Goal: Transaction & Acquisition: Purchase product/service

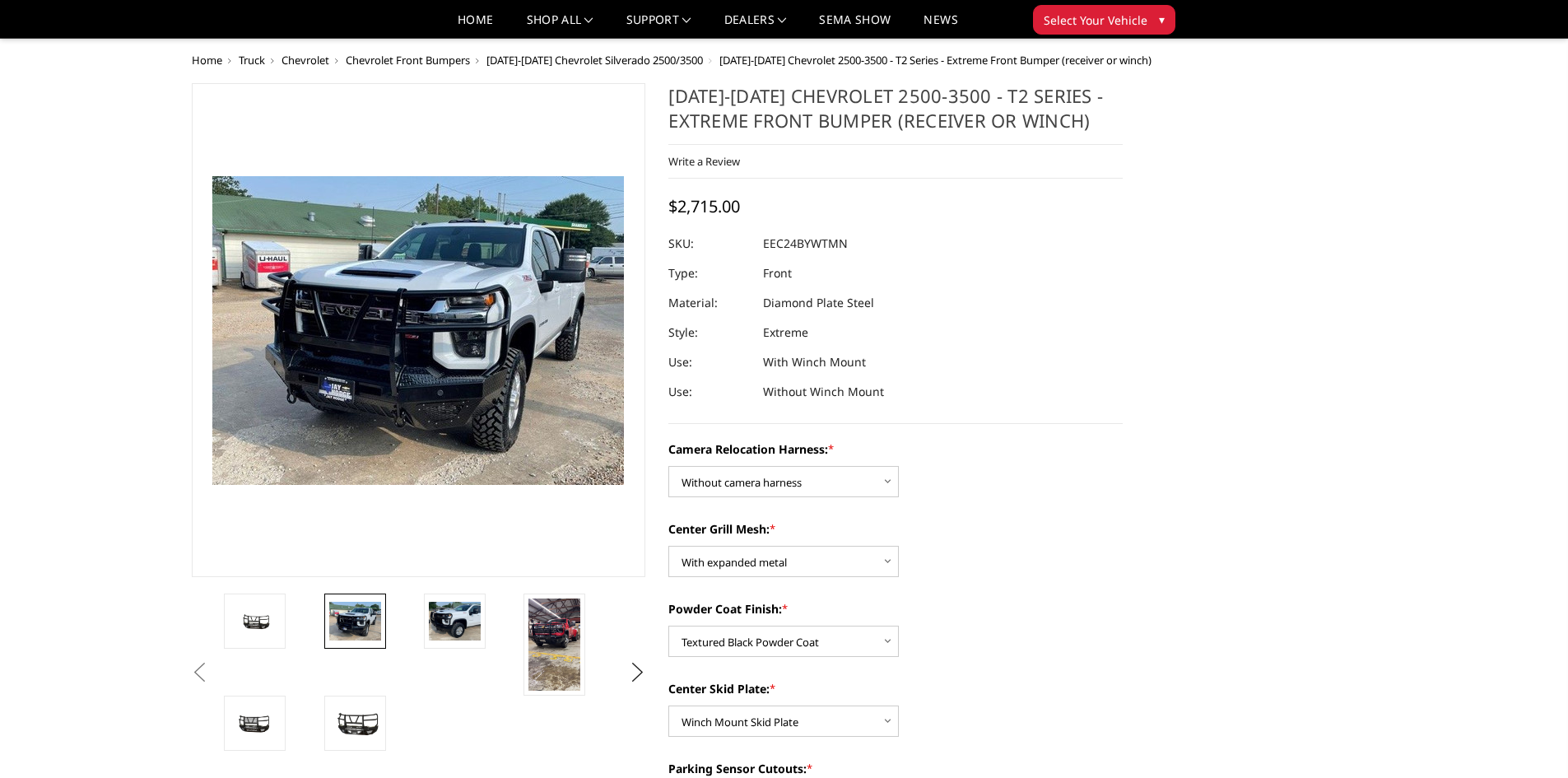
select select "3732"
select select "3729"
select select "3728"
select select "3725"
select select "3722"
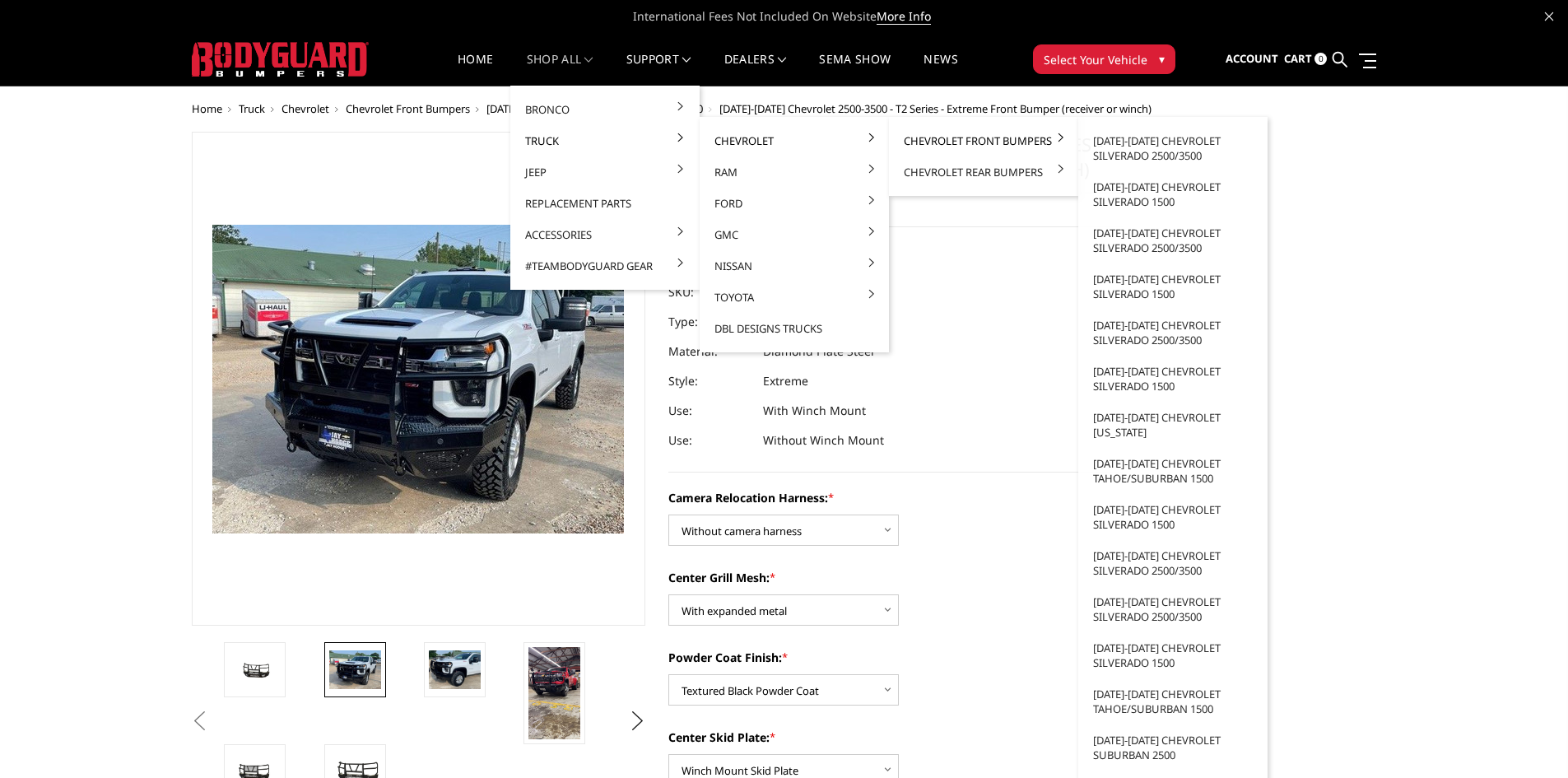
click at [942, 144] on link "Chevrolet Front Bumpers" at bounding box center [983, 141] width 176 height 31
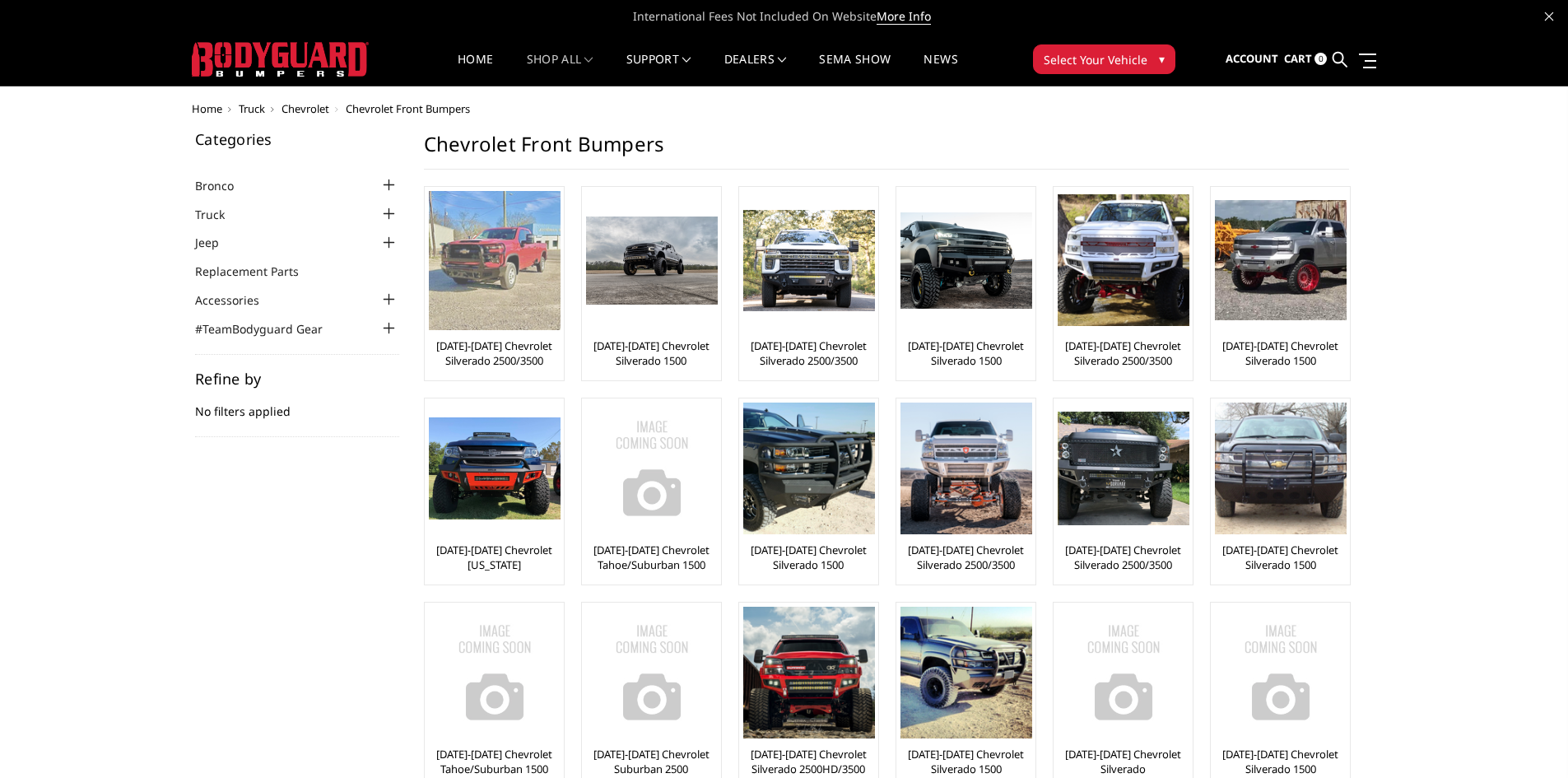
click at [518, 346] on link "2024-2025 Chevrolet Silverado 2500/3500" at bounding box center [493, 353] width 131 height 29
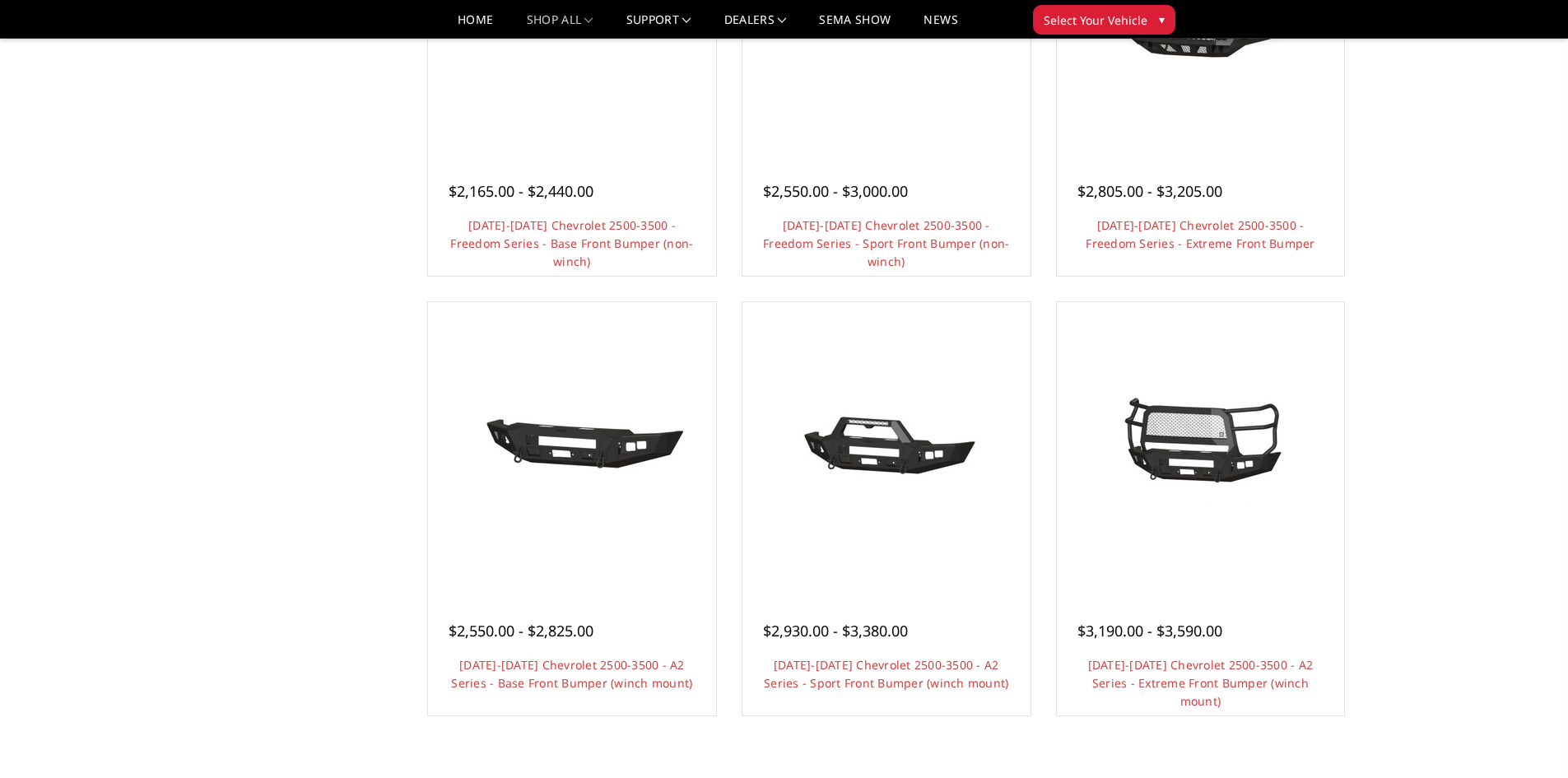
scroll to position [777, 0]
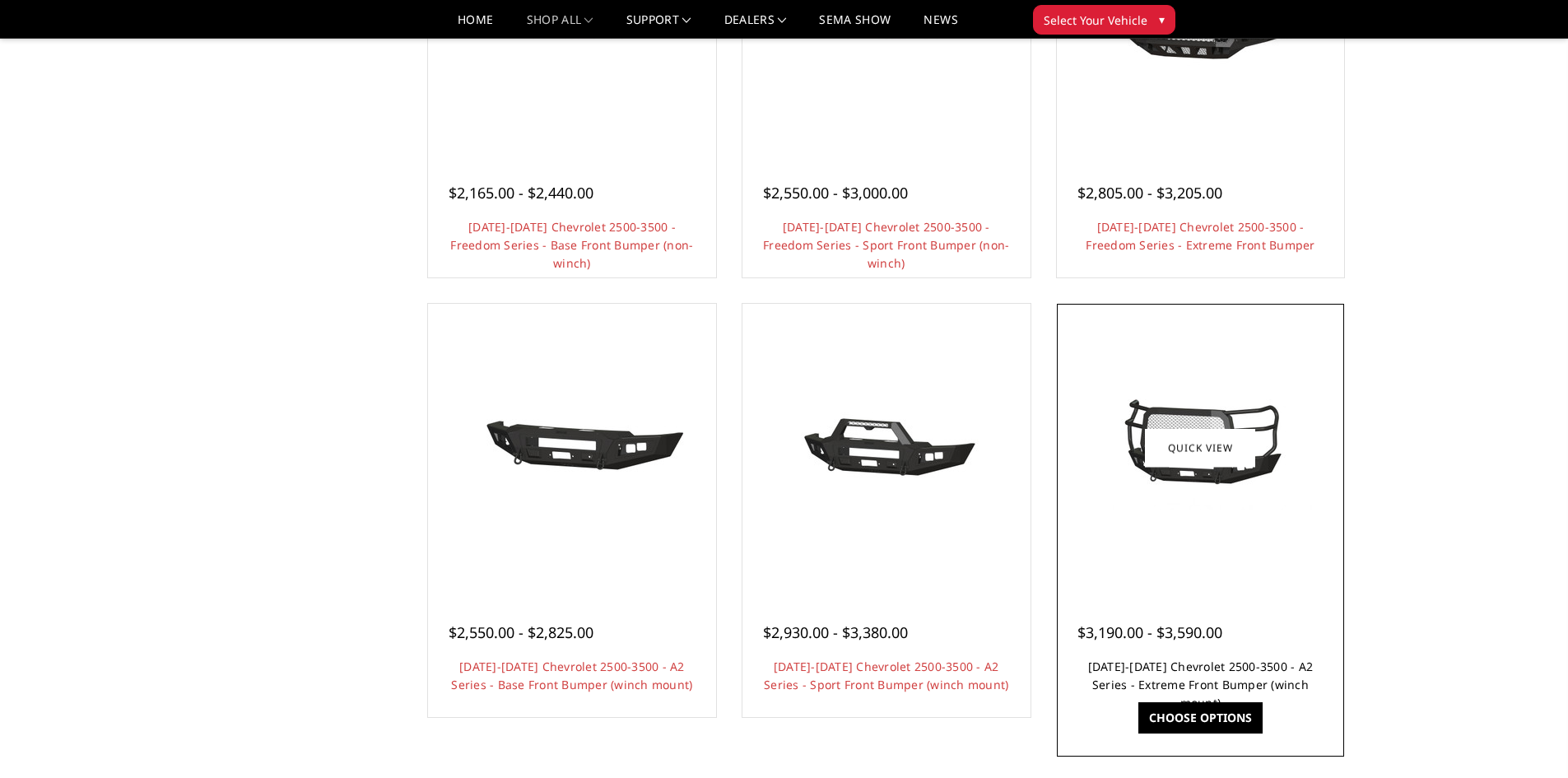
click at [1193, 665] on link "2024-2025 Chevrolet 2500-3500 - A2 Series - Extreme Front Bumper (winch mount)" at bounding box center [1201, 685] width 226 height 52
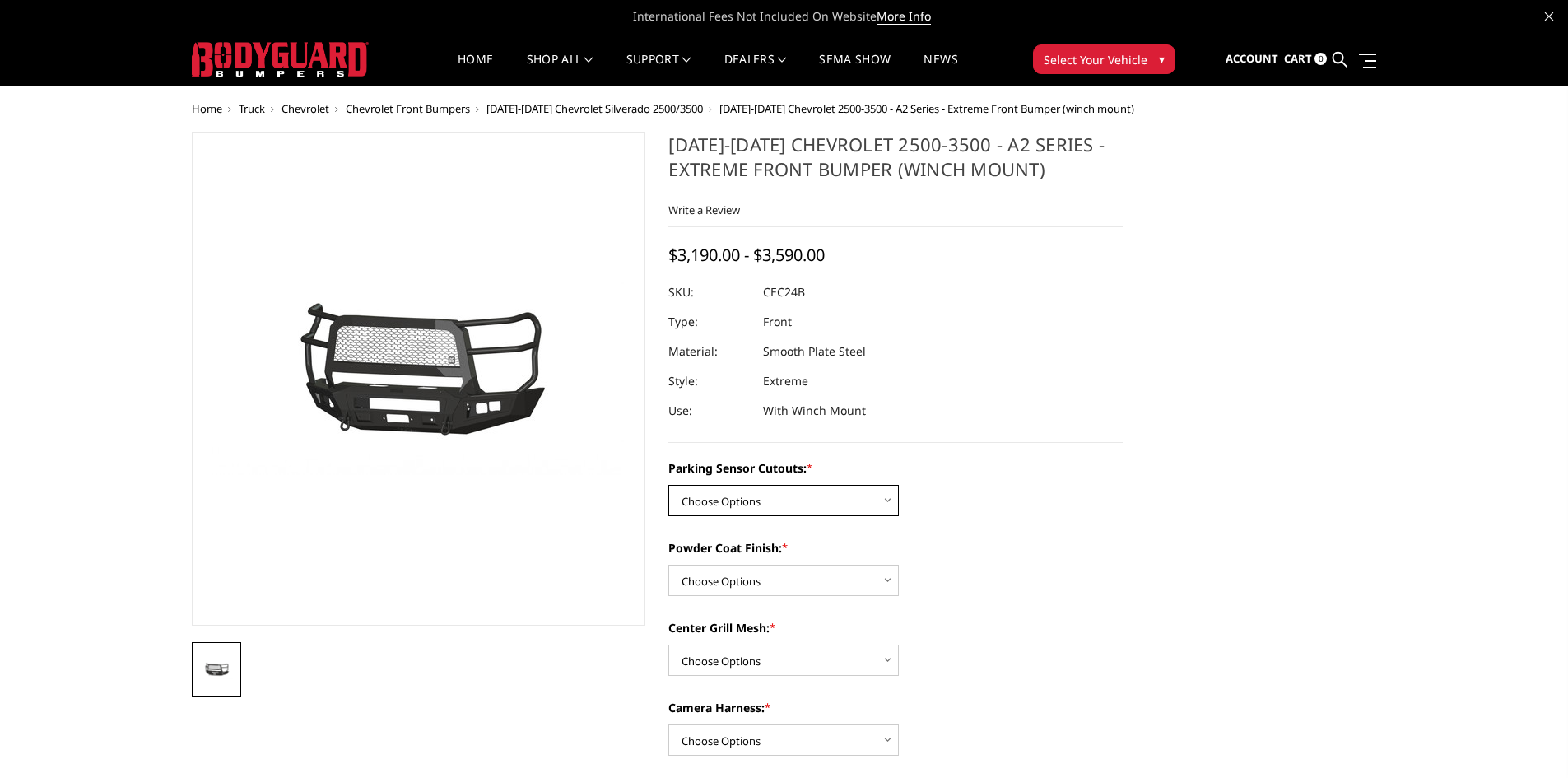
click at [889, 494] on select "Choose Options No - Without Parking Sensor Cutouts Yes - With Parking Sensor Cu…" at bounding box center [784, 501] width 230 height 31
select select "2246"
click at [669, 485] on select "Choose Options No - Without Parking Sensor Cutouts Yes - With Parking Sensor Cu…" at bounding box center [784, 501] width 230 height 31
click at [836, 581] on select "Choose Options Bare Metal Textured Black Powder Coat" at bounding box center [784, 581] width 230 height 31
select select "2248"
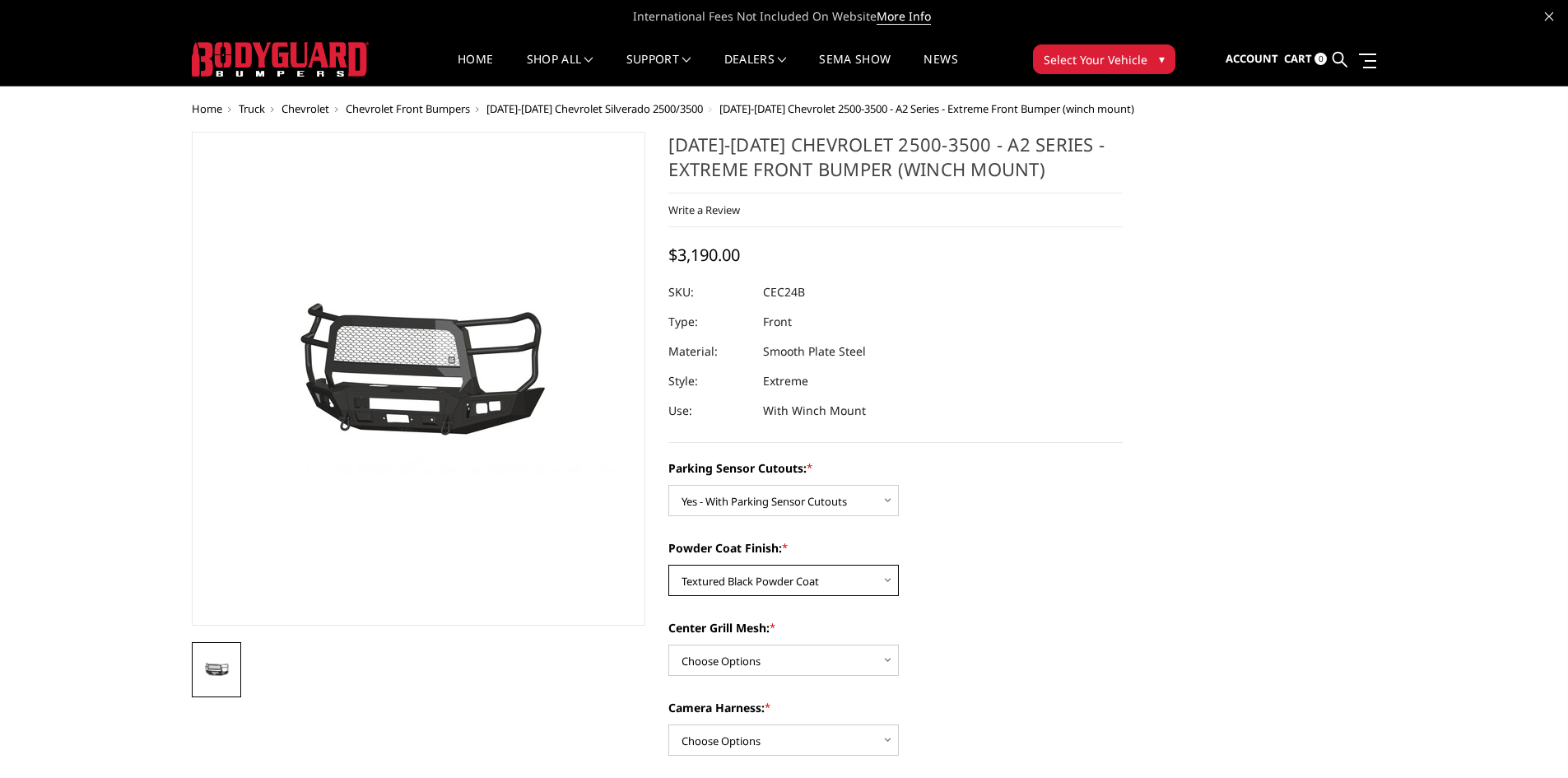
click at [669, 565] on select "Choose Options Bare Metal Textured Black Powder Coat" at bounding box center [784, 581] width 230 height 31
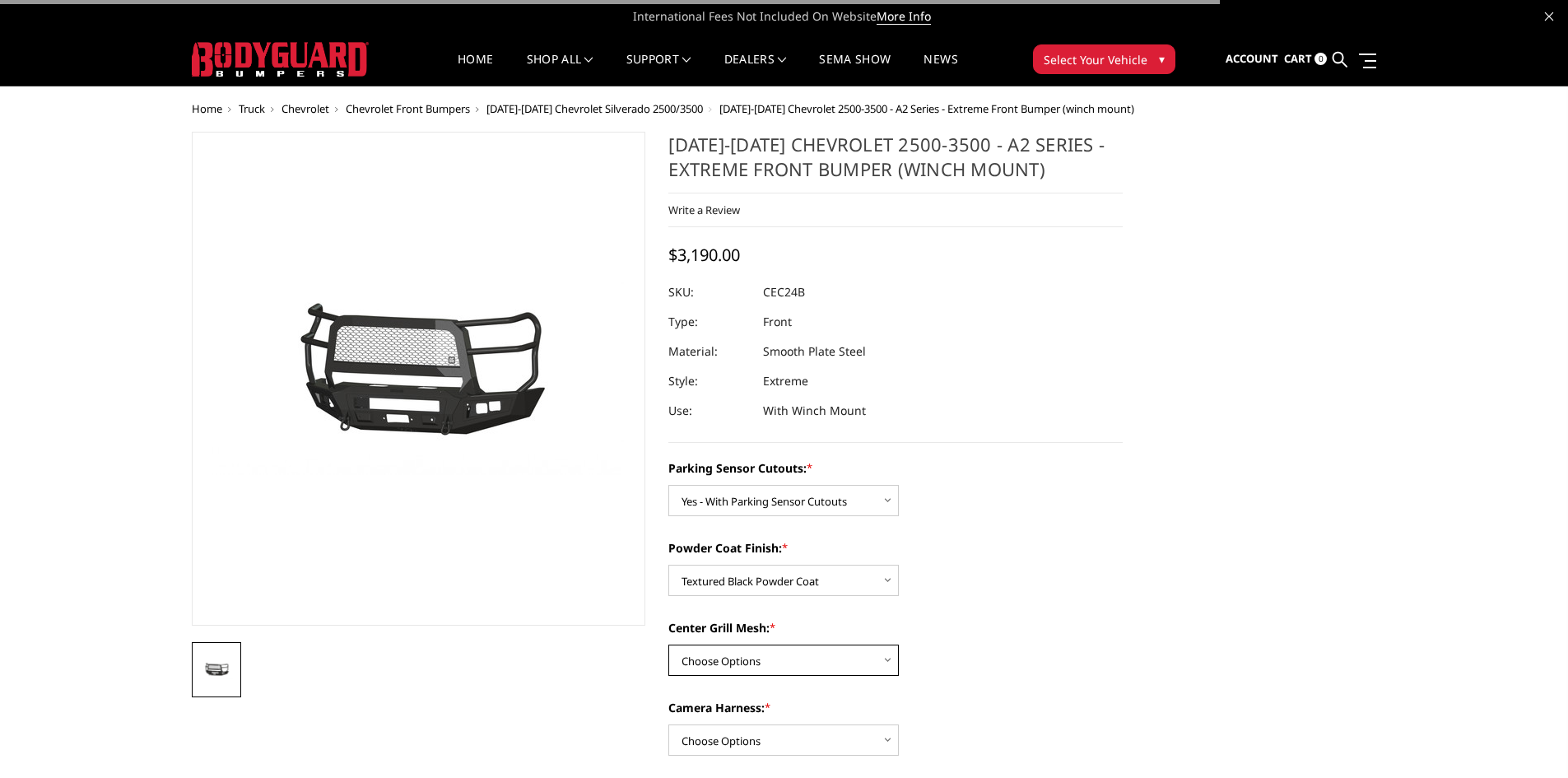
click at [826, 658] on select "Choose Options With Center Grill Mesh Without Center Grill Mesh" at bounding box center [784, 660] width 230 height 31
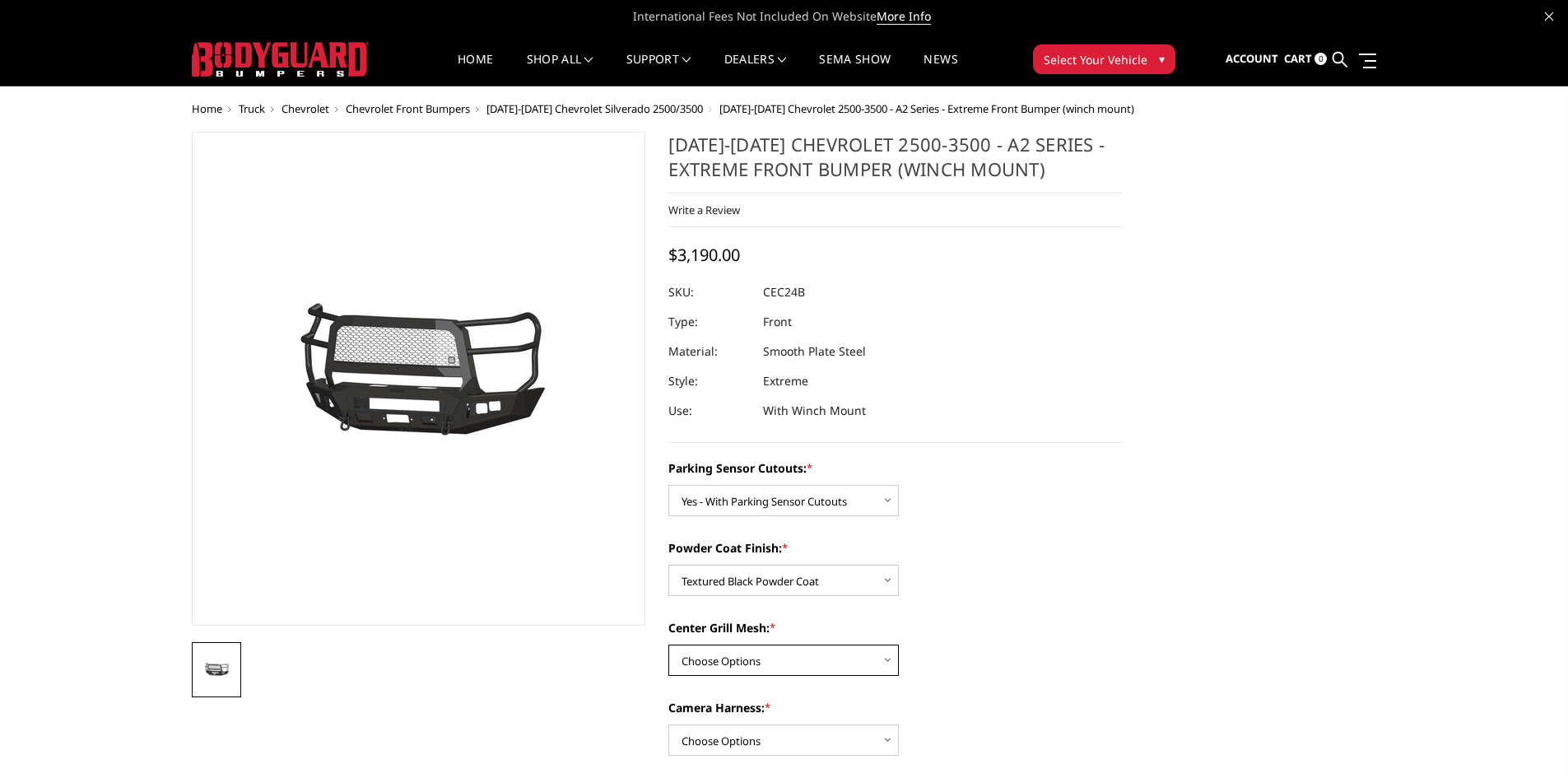
select select "2249"
click at [669, 645] on select "Choose Options With Center Grill Mesh Without Center Grill Mesh" at bounding box center [784, 660] width 230 height 31
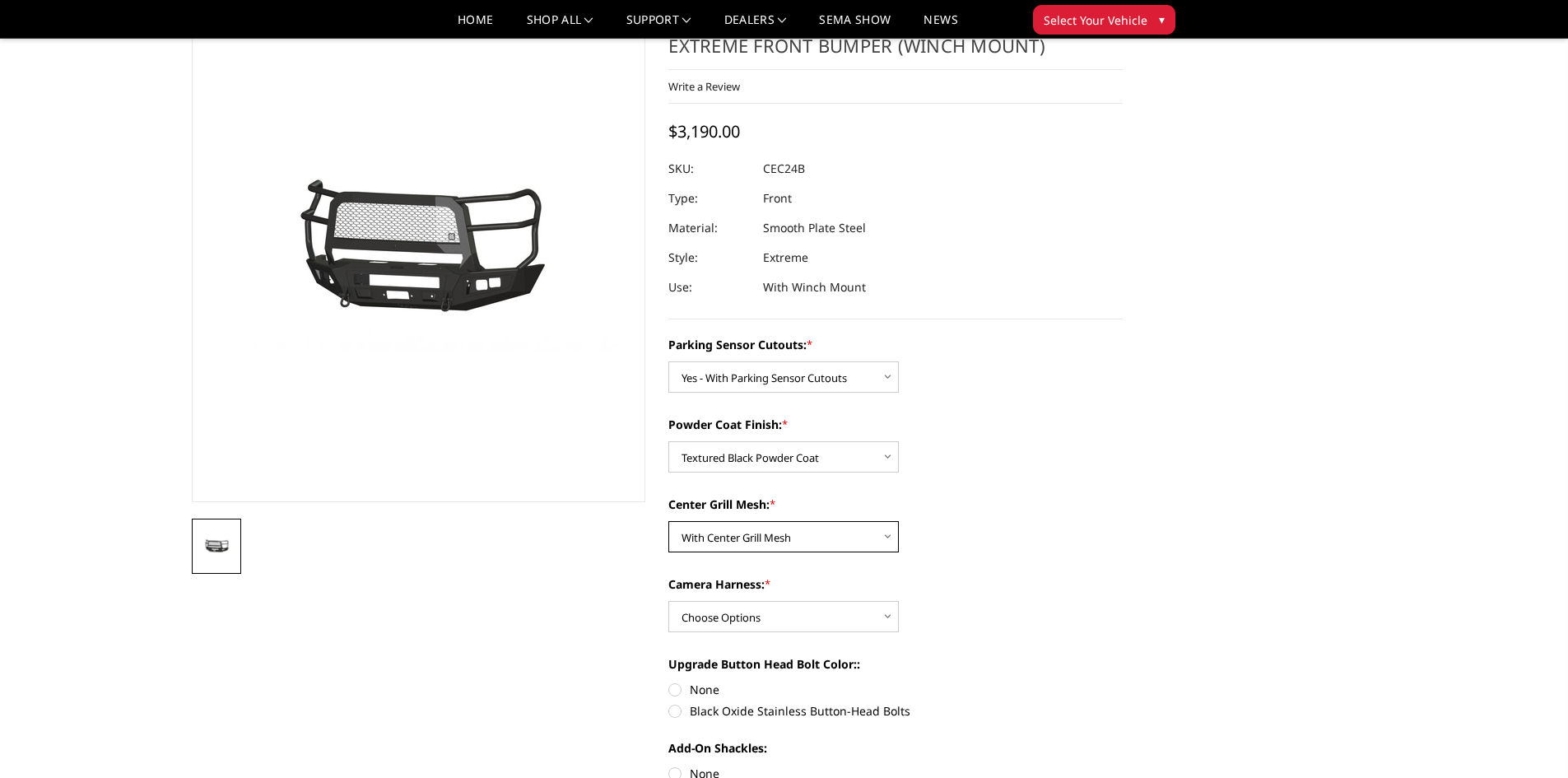
scroll to position [165, 0]
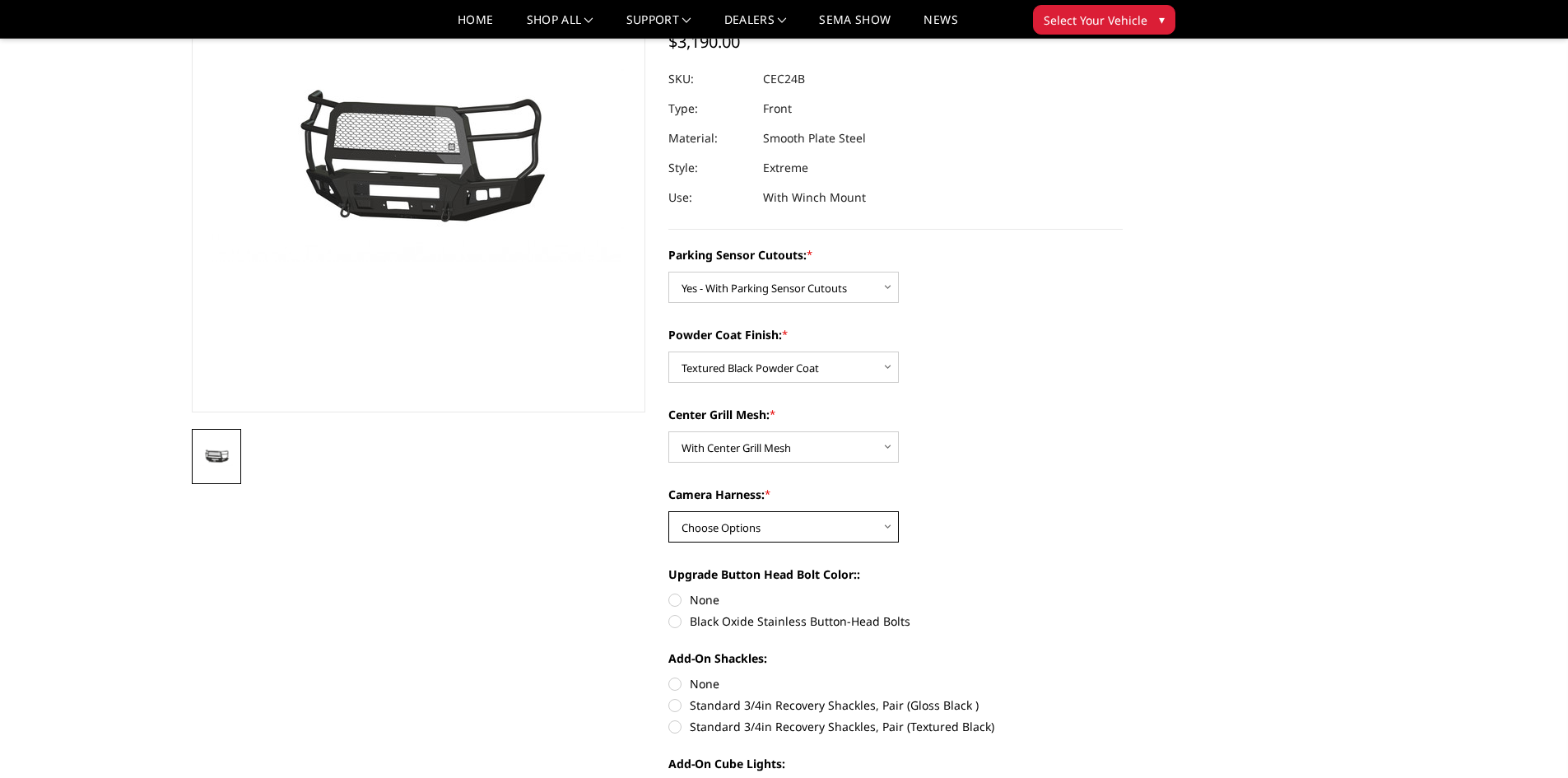
click at [830, 528] on select "Choose Options WITH Camera Harness WITHOUT Camera Harness" at bounding box center [784, 527] width 230 height 31
select select "2252"
click at [669, 511] on select "Choose Options WITH Camera Harness WITHOUT Camera Harness" at bounding box center [784, 527] width 230 height 31
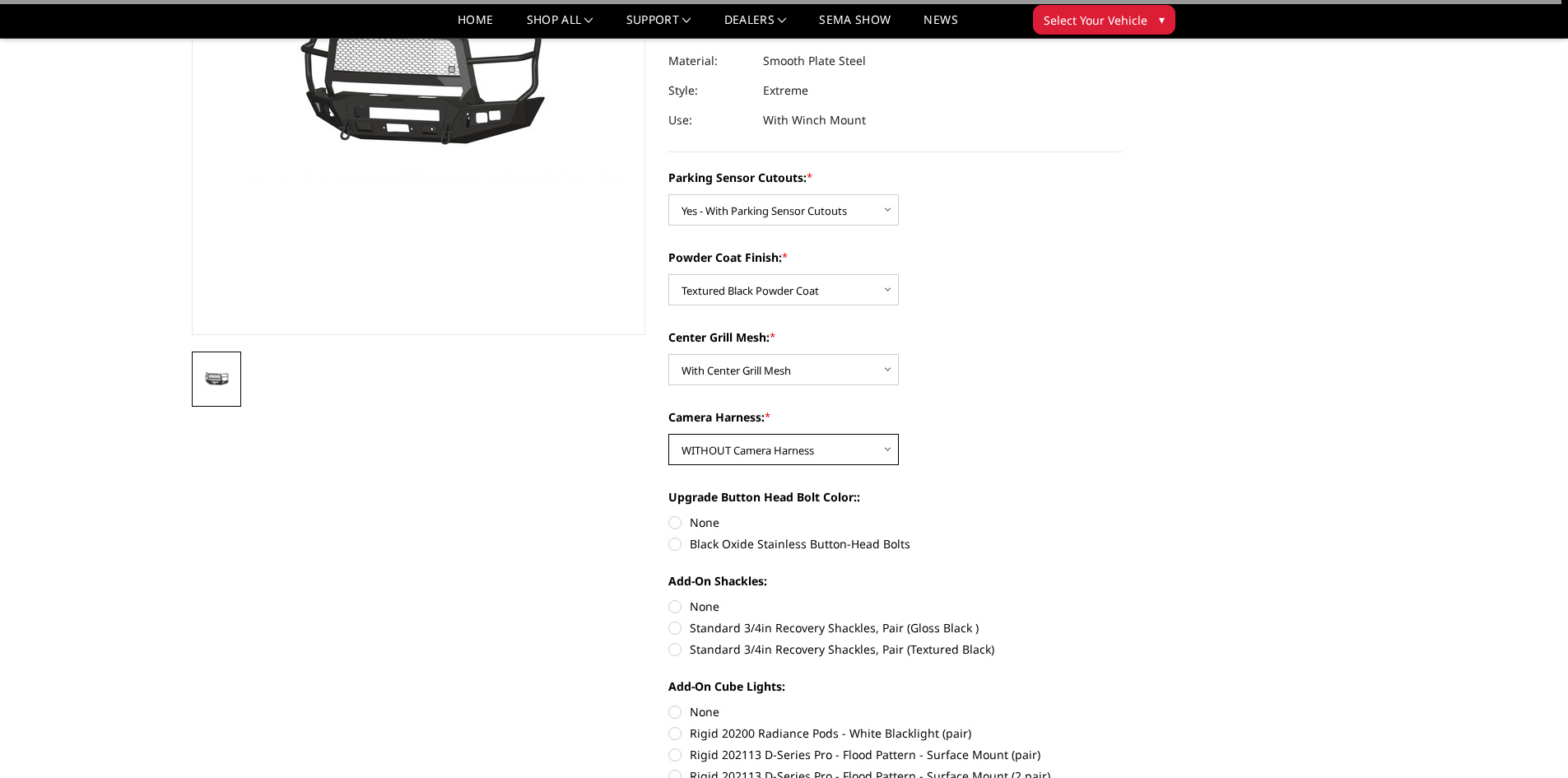
scroll to position [329, 0]
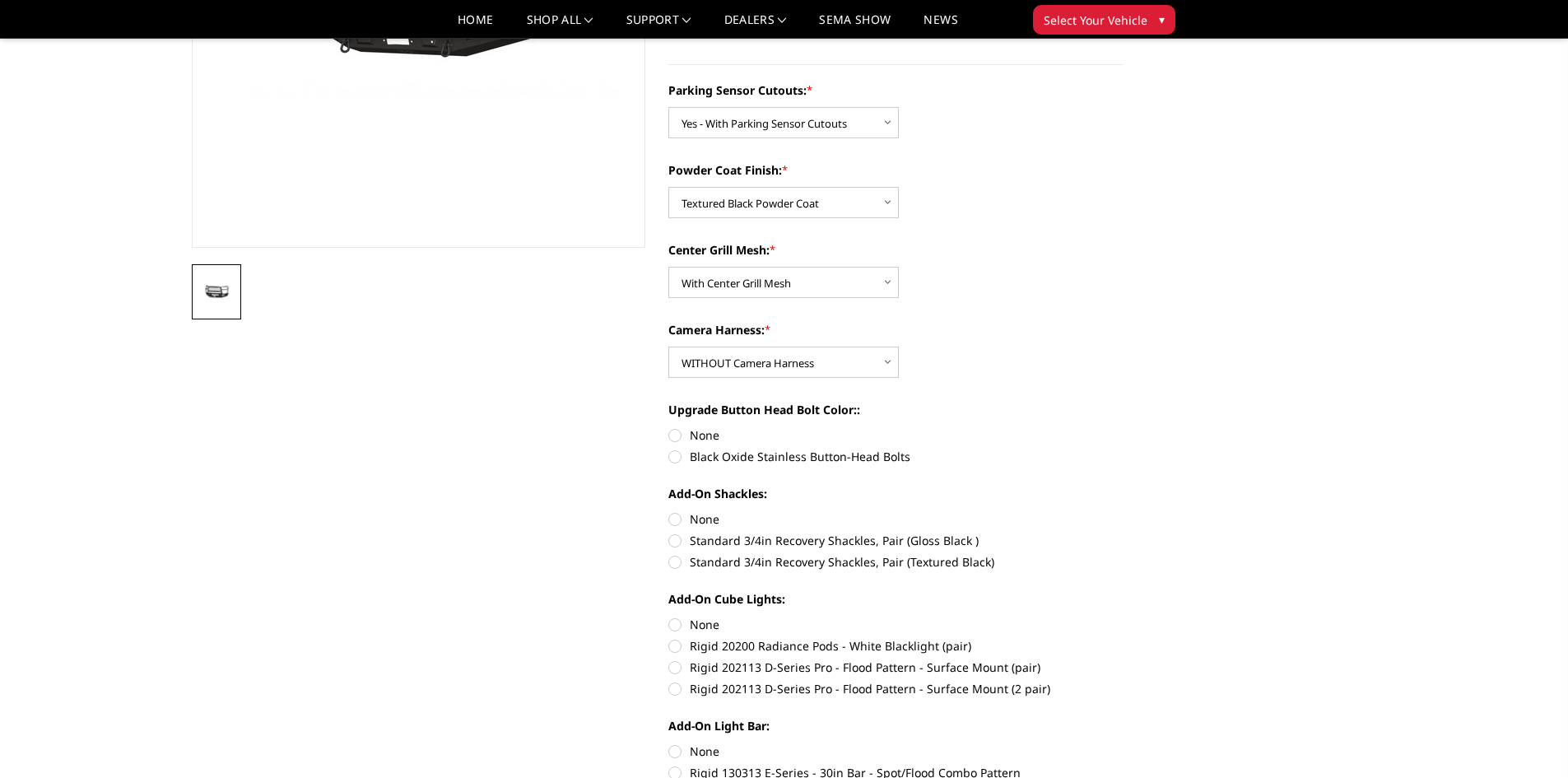
click at [752, 453] on label "Black Oxide Stainless Button-Head Bolts" at bounding box center [895, 456] width 454 height 17
click at [1123, 428] on input "Black Oxide Stainless Button-Head Bolts" at bounding box center [1123, 427] width 1 height 1
radio input "true"
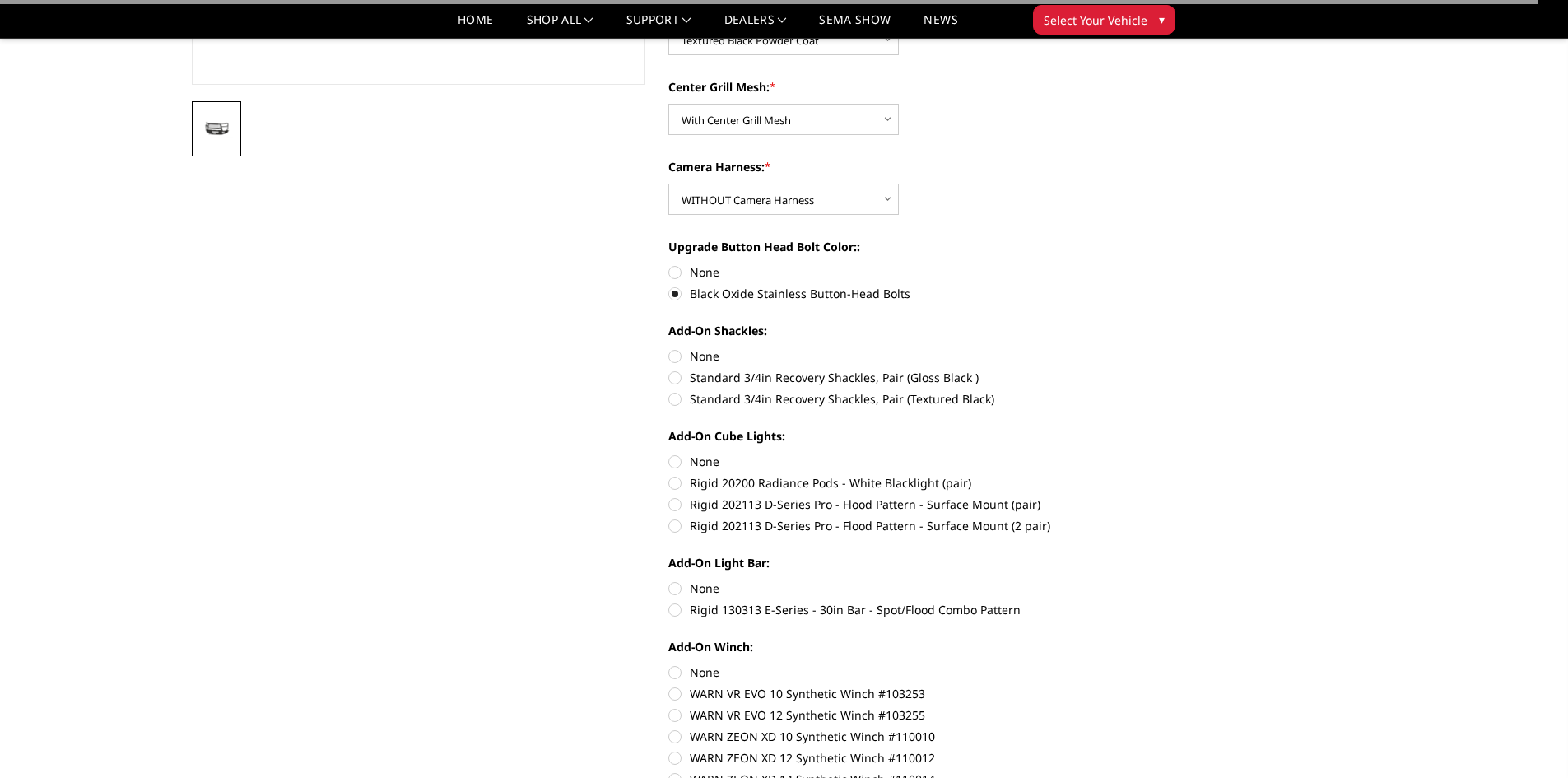
scroll to position [495, 0]
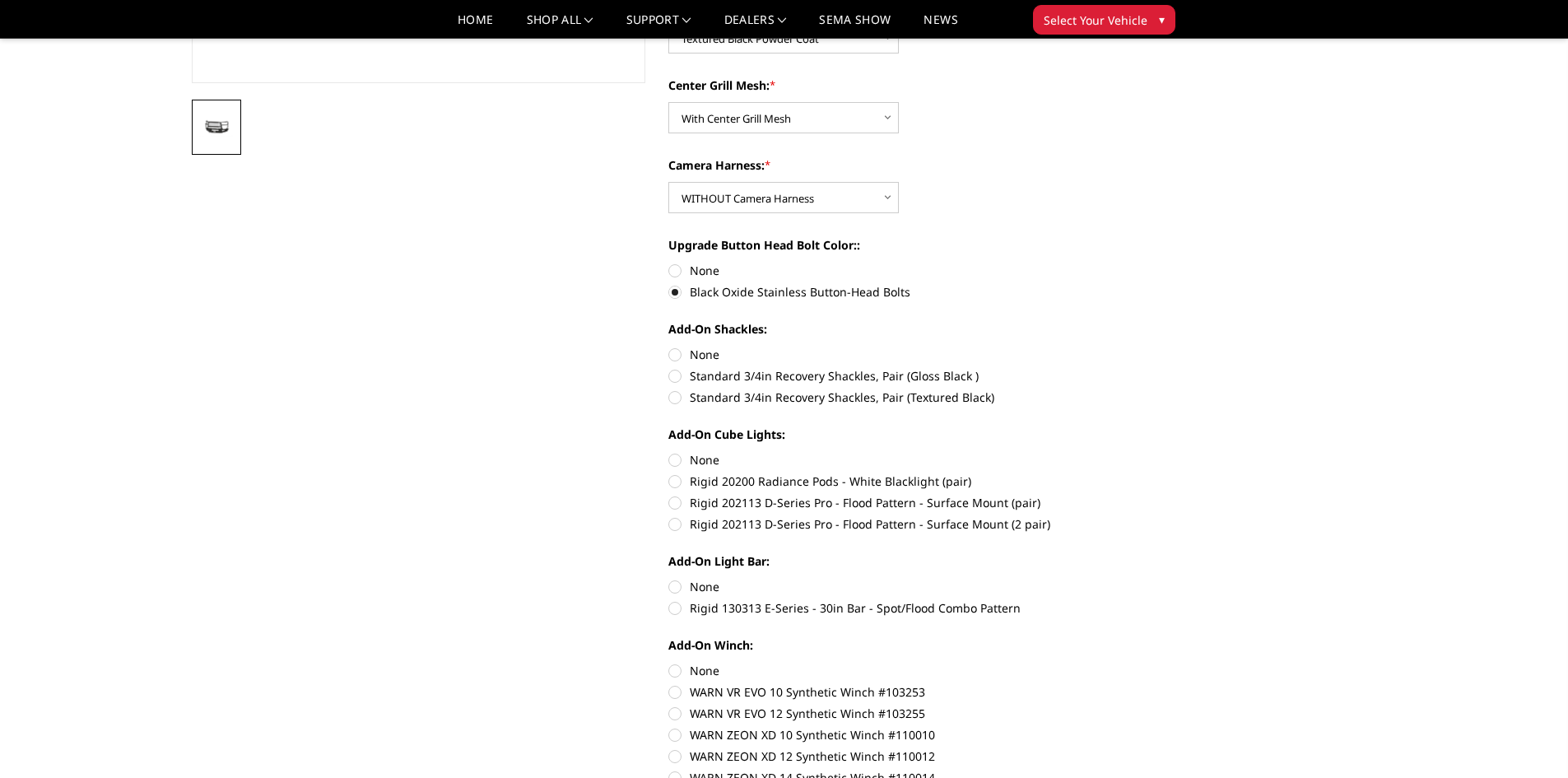
click at [692, 357] on label "None" at bounding box center [895, 354] width 454 height 17
click at [669, 346] on input "None" at bounding box center [669, 346] width 1 height 1
radio input "true"
click at [694, 462] on label "None" at bounding box center [895, 460] width 454 height 17
click at [669, 453] on input "None" at bounding box center [669, 452] width 1 height 1
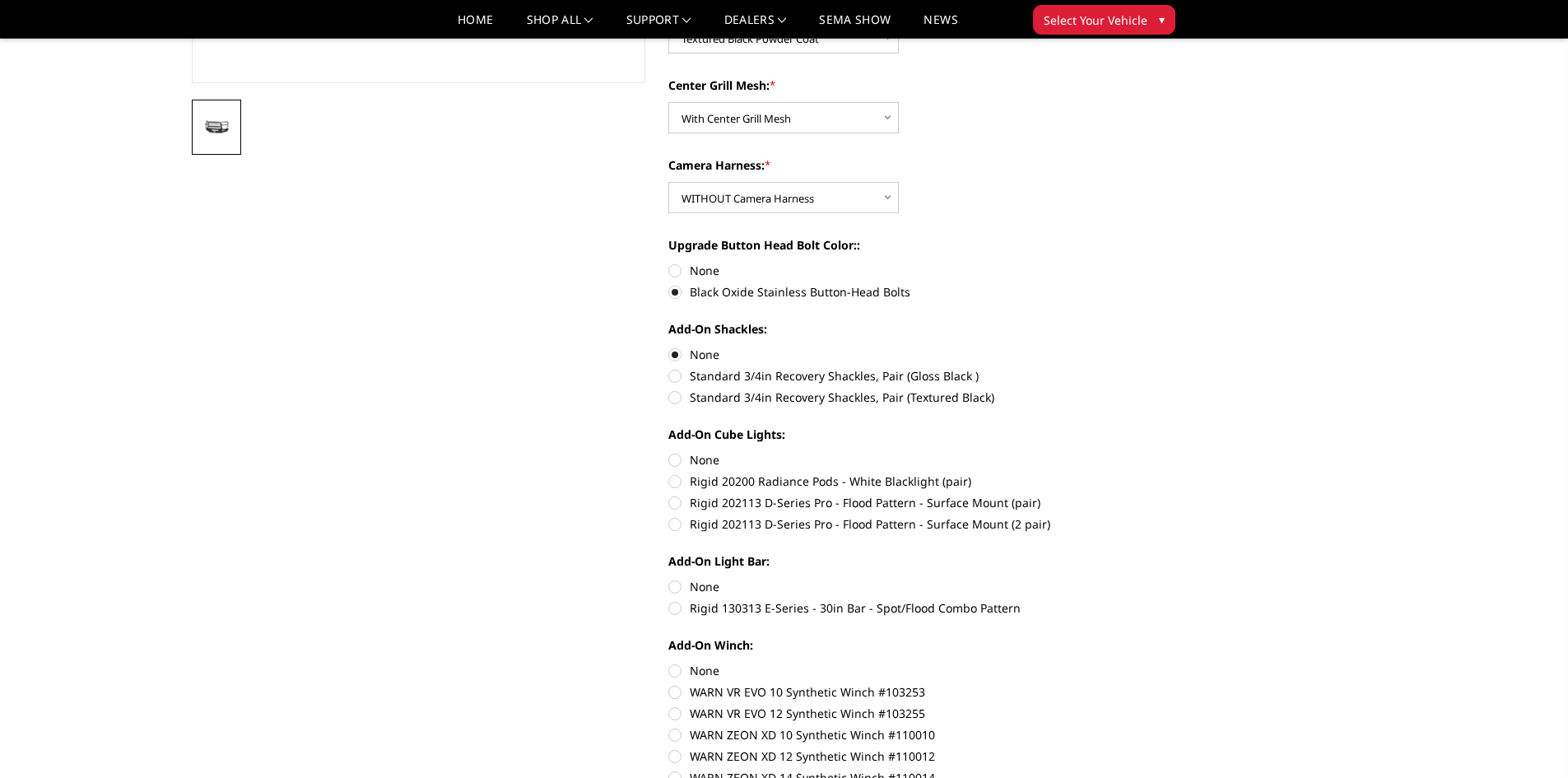
radio input "true"
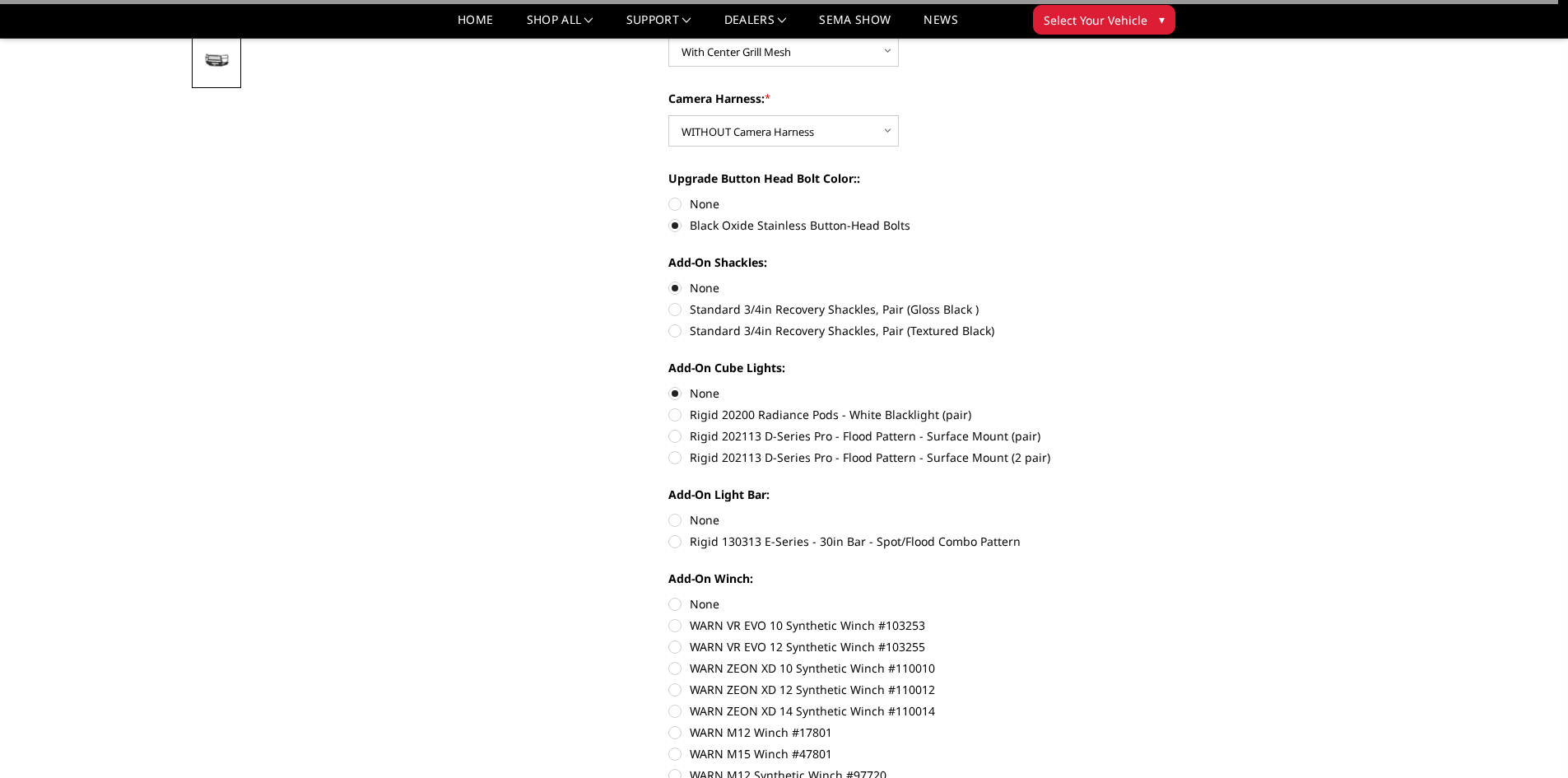
scroll to position [659, 0]
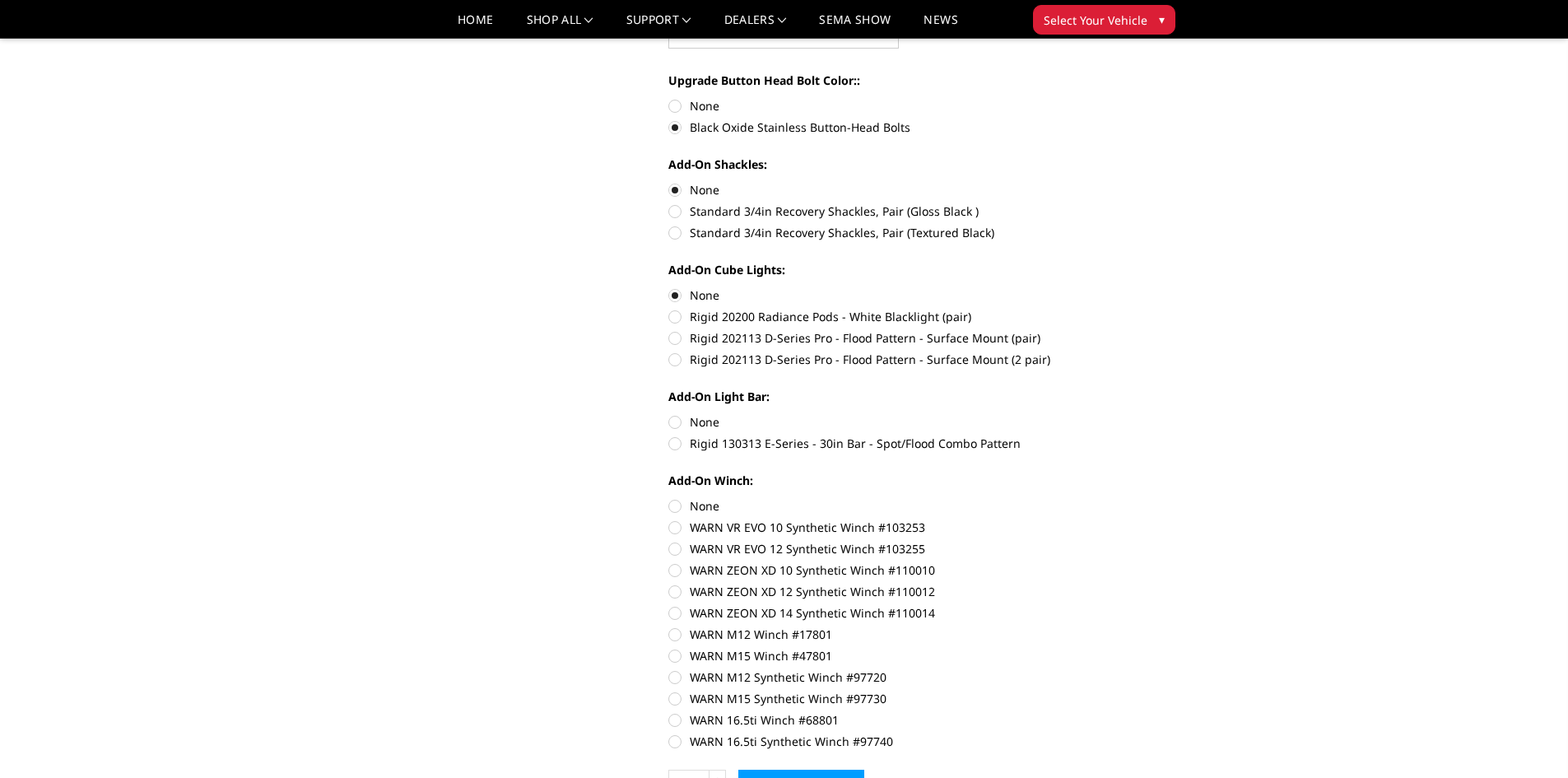
click at [702, 420] on label "None" at bounding box center [895, 421] width 454 height 17
click at [669, 414] on input "None" at bounding box center [669, 413] width 1 height 1
radio input "true"
click at [705, 508] on label "None" at bounding box center [895, 506] width 454 height 17
click at [669, 498] on input "None" at bounding box center [669, 497] width 1 height 1
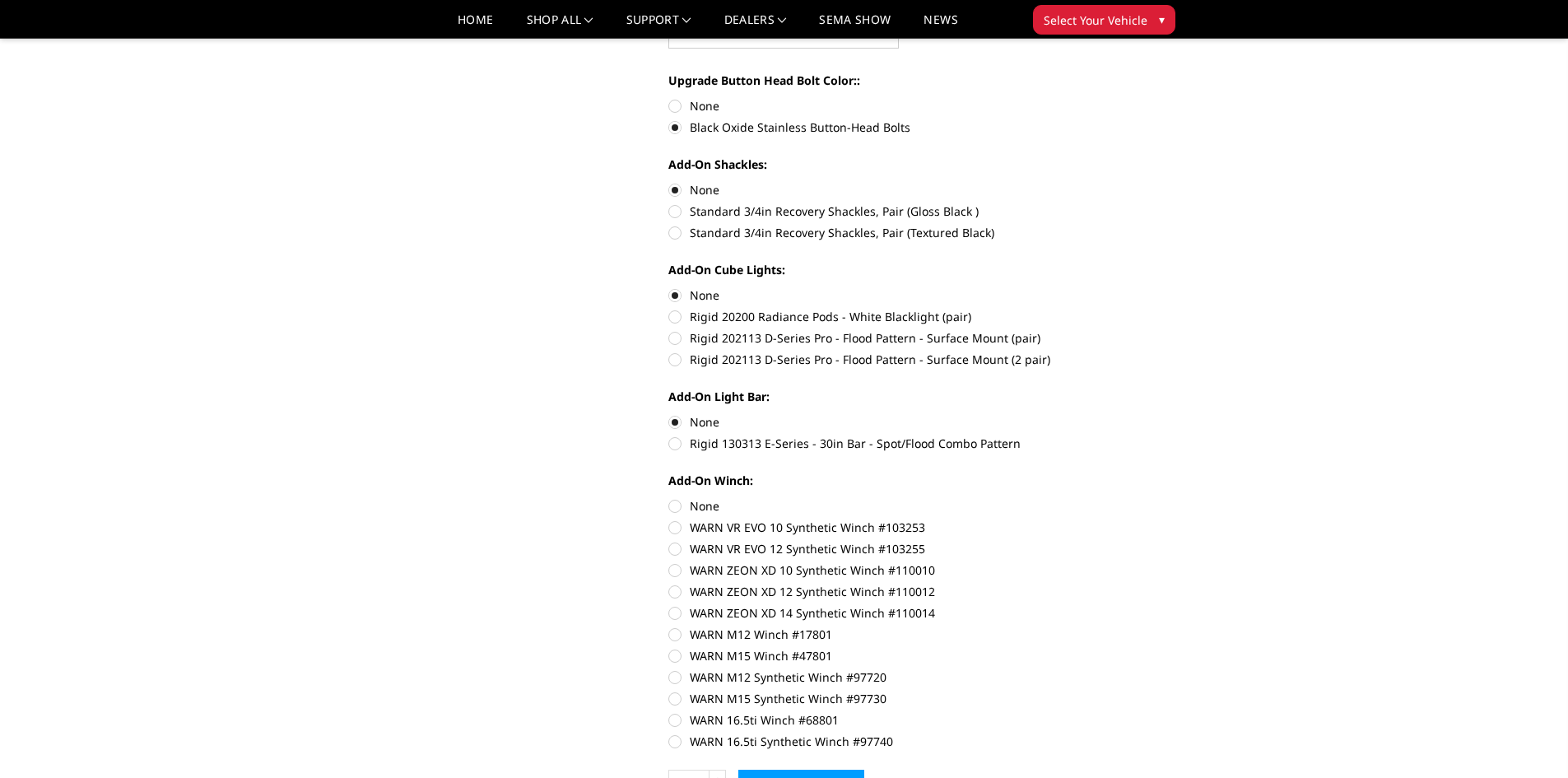
radio input "true"
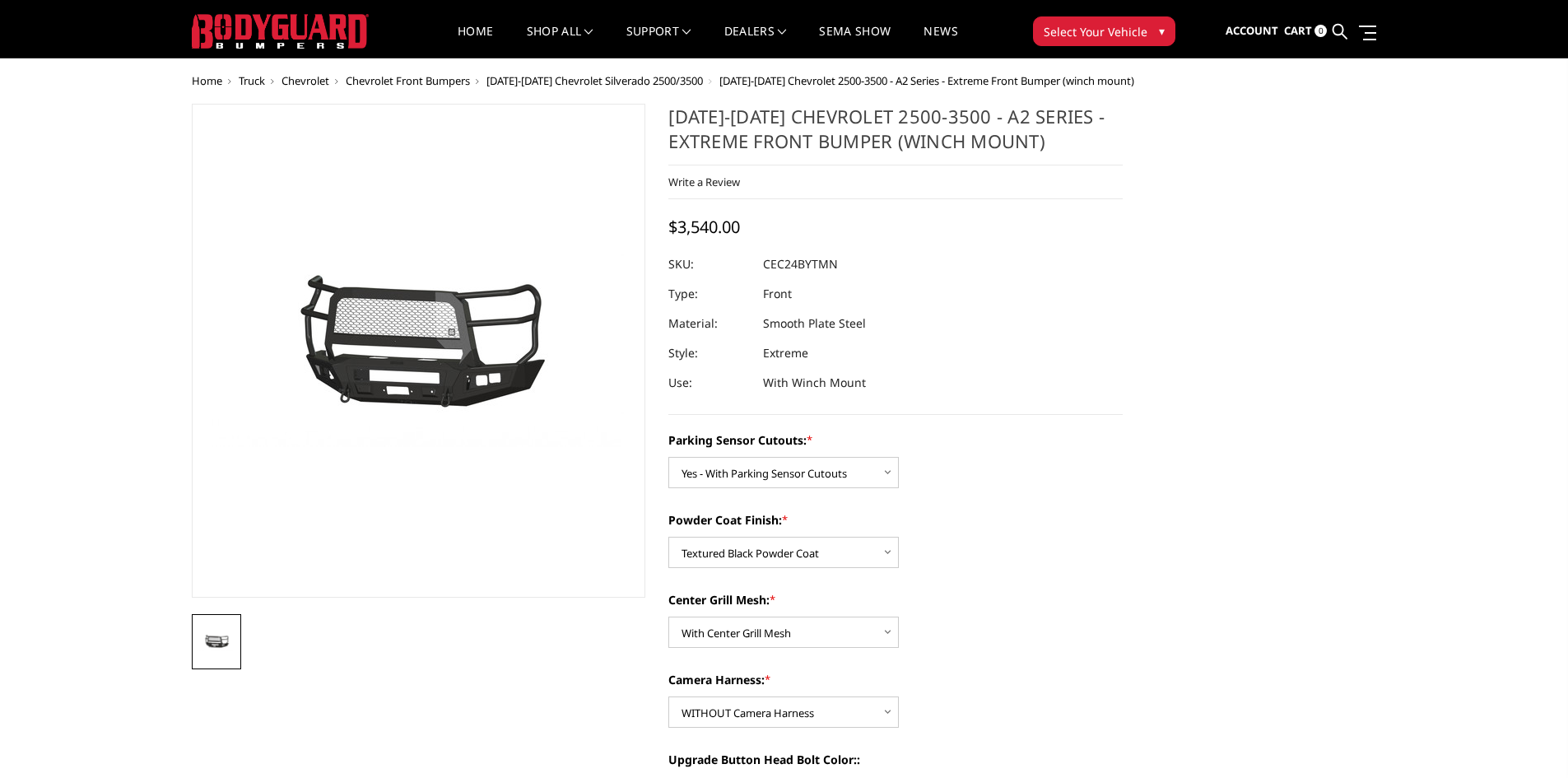
scroll to position [0, 0]
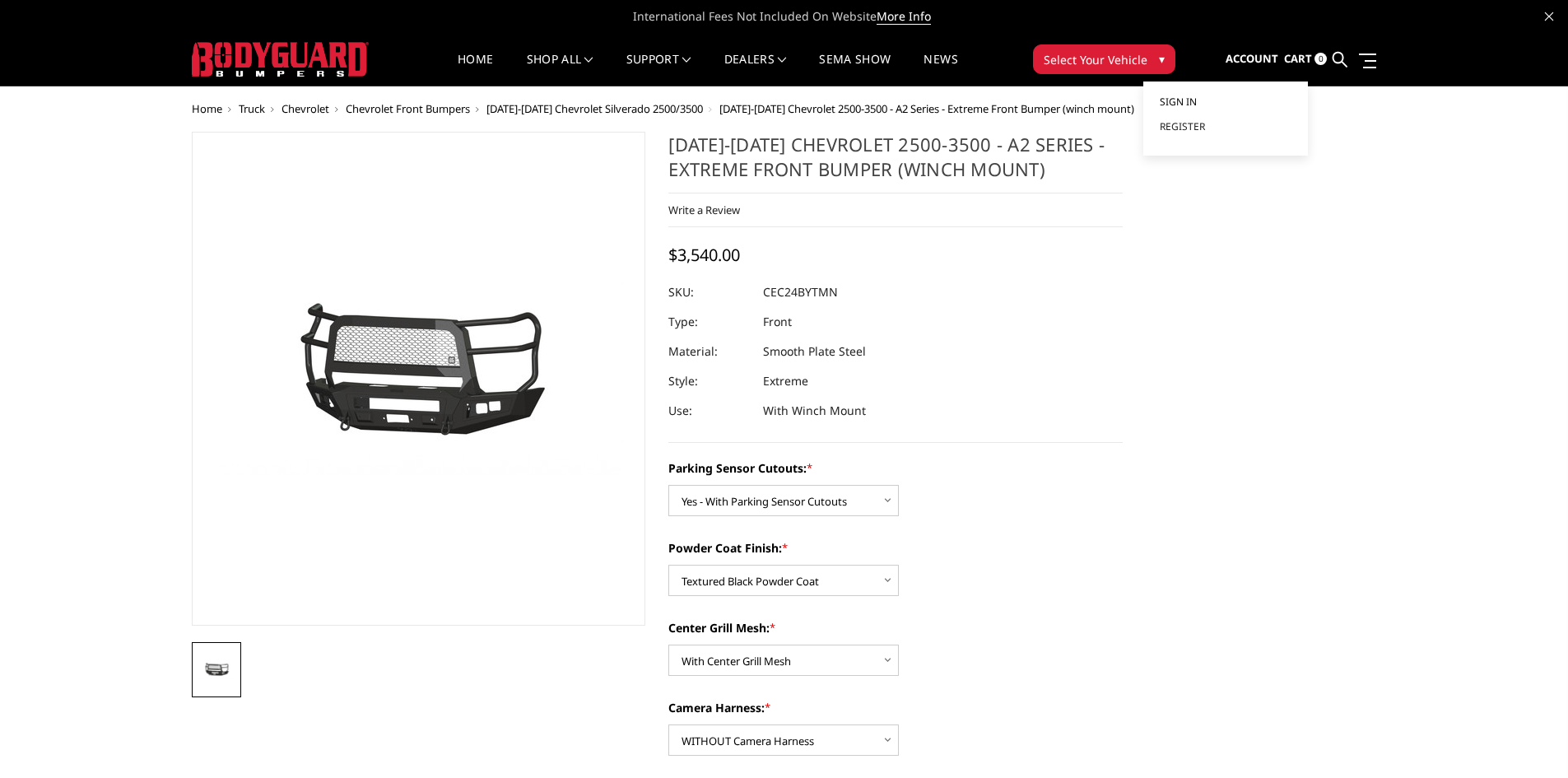
click at [1197, 100] on span "Sign in" at bounding box center [1178, 101] width 37 height 14
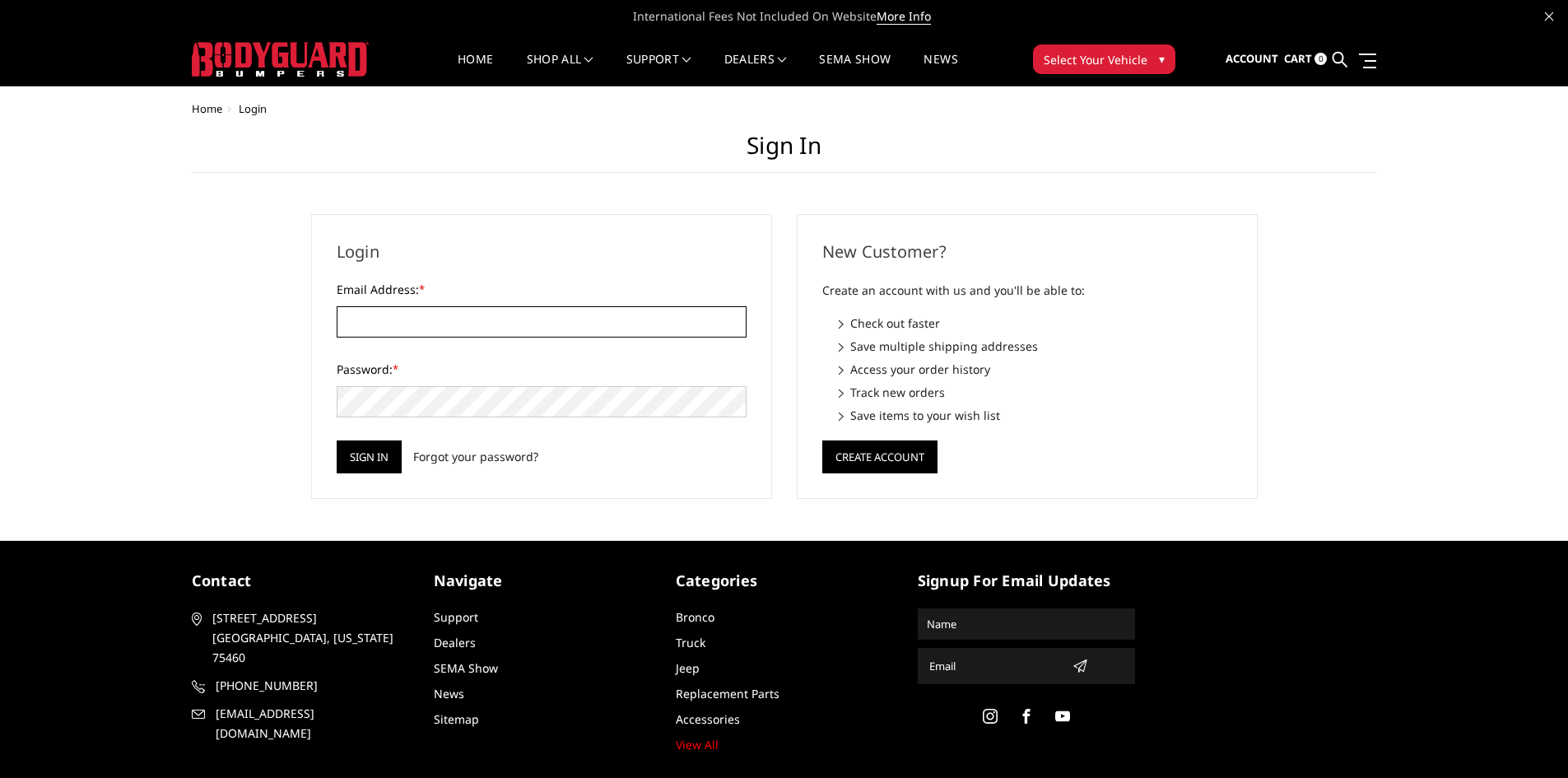
click at [583, 317] on input "Email Address: *" at bounding box center [541, 322] width 410 height 31
type input "[PERSON_NAME][EMAIL_ADDRESS][DOMAIN_NAME]"
click at [368, 455] on input "Sign in" at bounding box center [368, 457] width 65 height 33
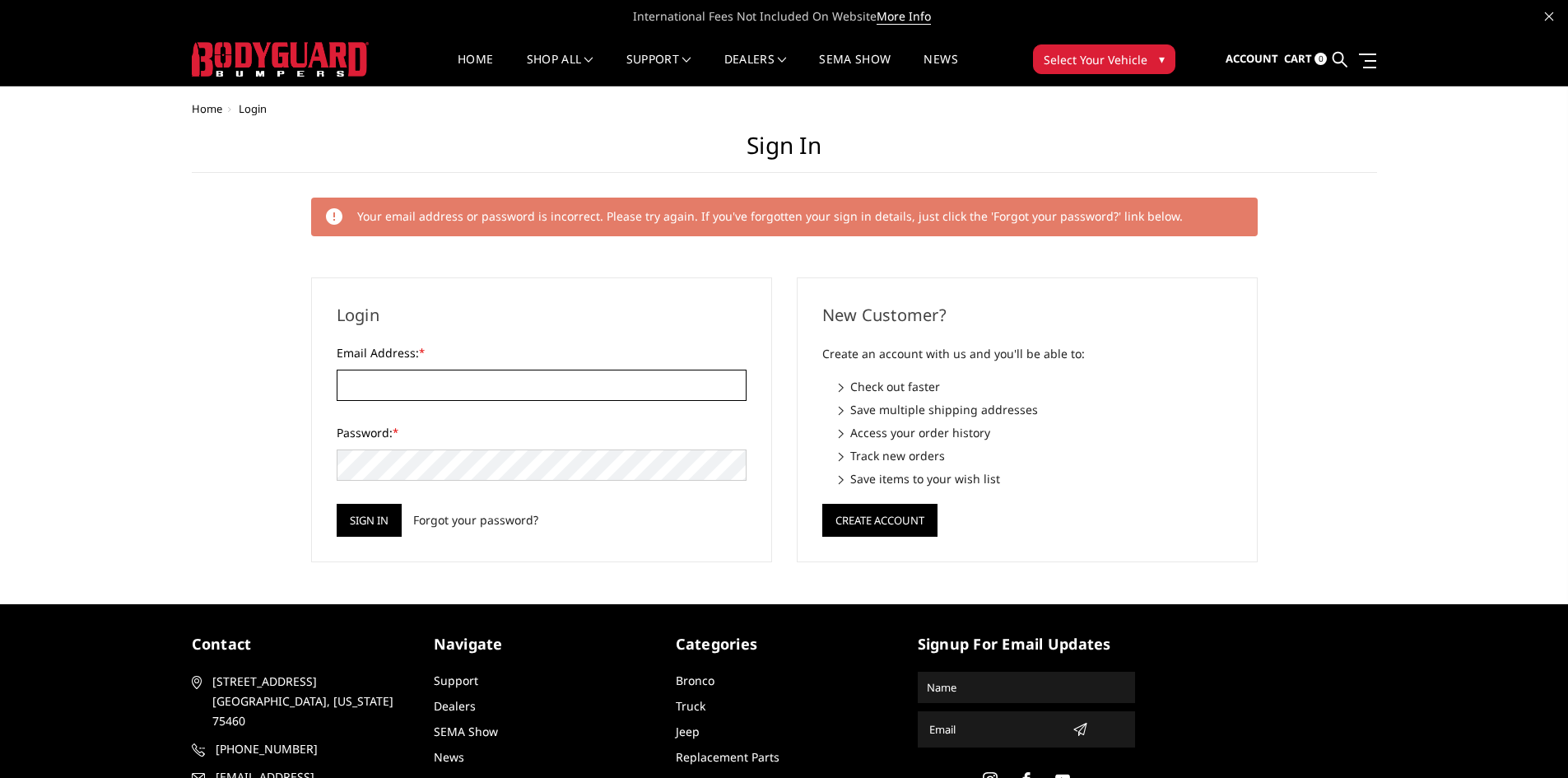
click at [452, 384] on input "Email Address: *" at bounding box center [541, 385] width 410 height 31
type input "[PERSON_NAME][EMAIL_ADDRESS][DOMAIN_NAME]"
click at [387, 522] on input "Sign in" at bounding box center [368, 520] width 65 height 33
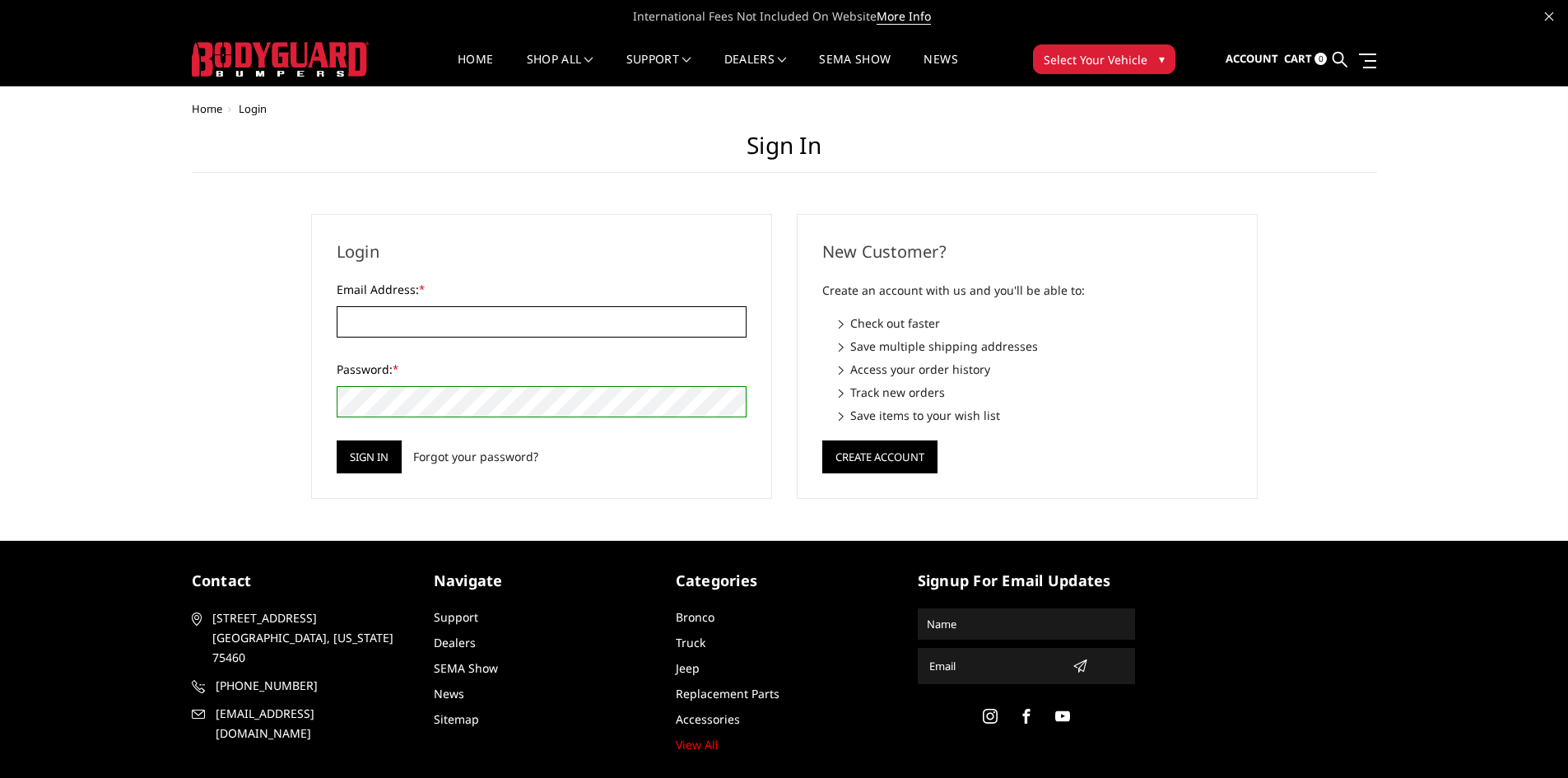
click at [444, 325] on input "Email Address: *" at bounding box center [541, 322] width 410 height 31
type input "[PERSON_NAME][EMAIL_ADDRESS][DOMAIN_NAME]"
click at [372, 461] on input "Sign in" at bounding box center [368, 457] width 65 height 33
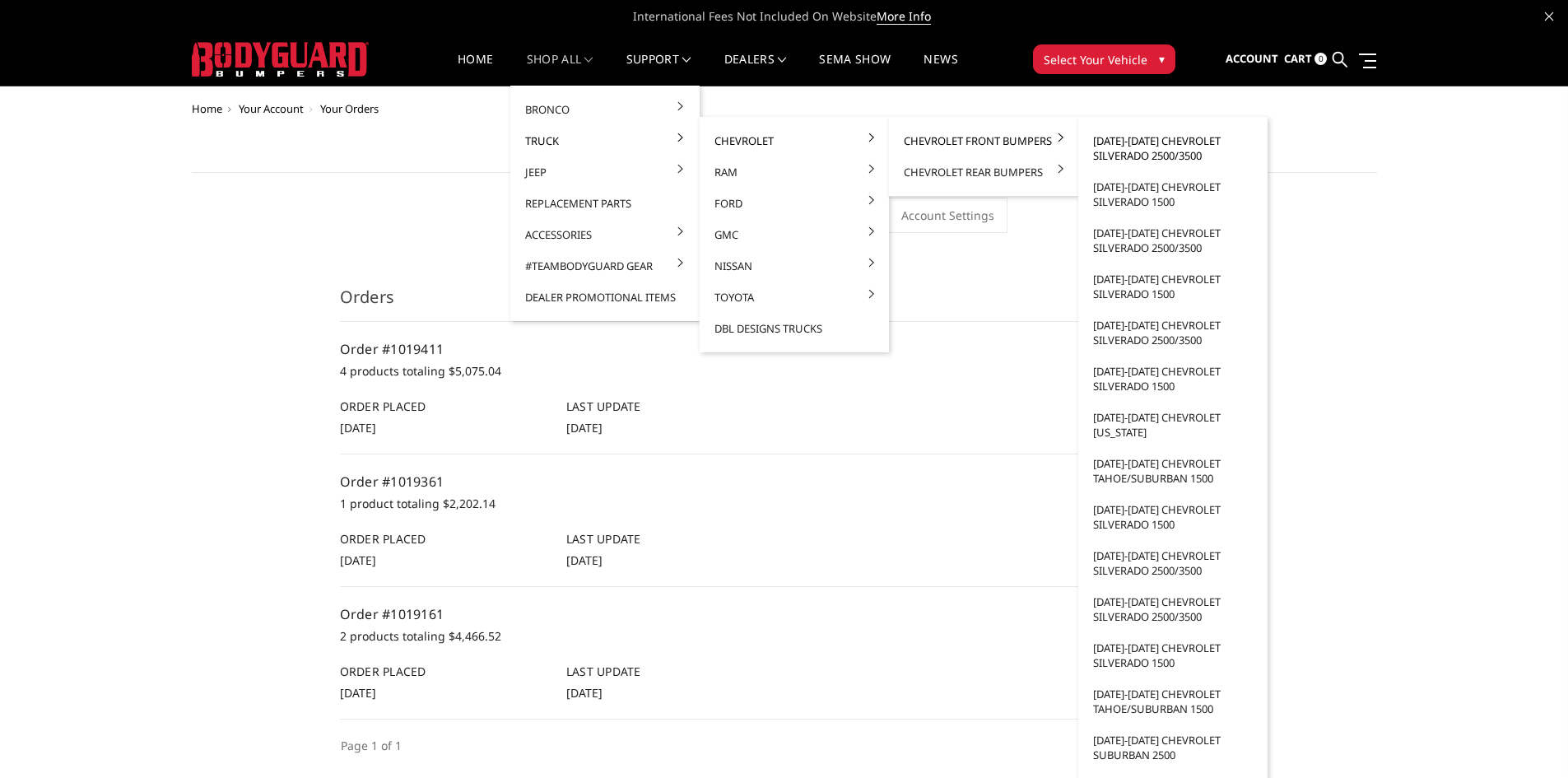
click at [1124, 150] on link "[DATE]-[DATE] Chevrolet Silverado 2500/3500" at bounding box center [1172, 148] width 176 height 46
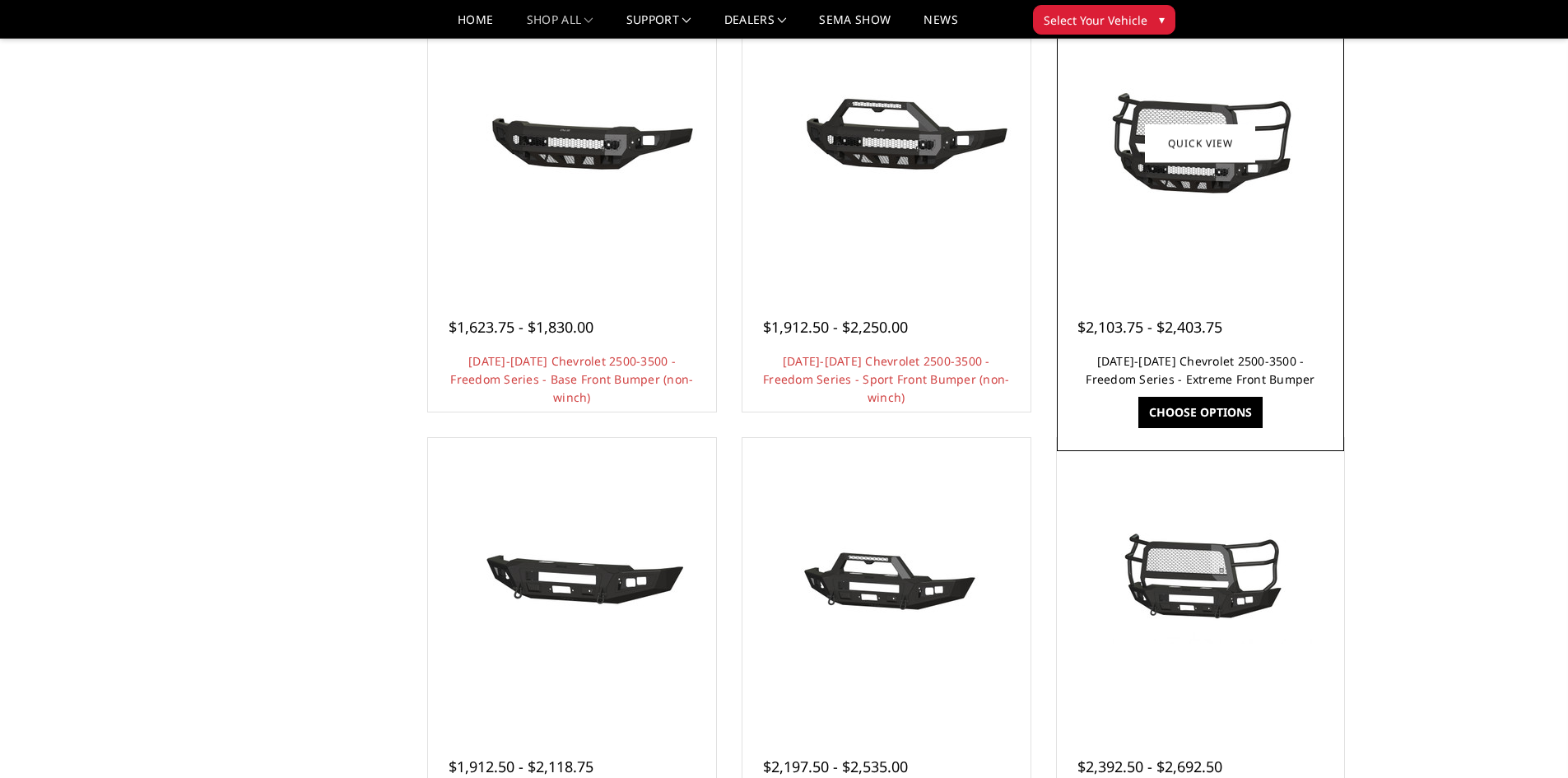
scroll to position [741, 0]
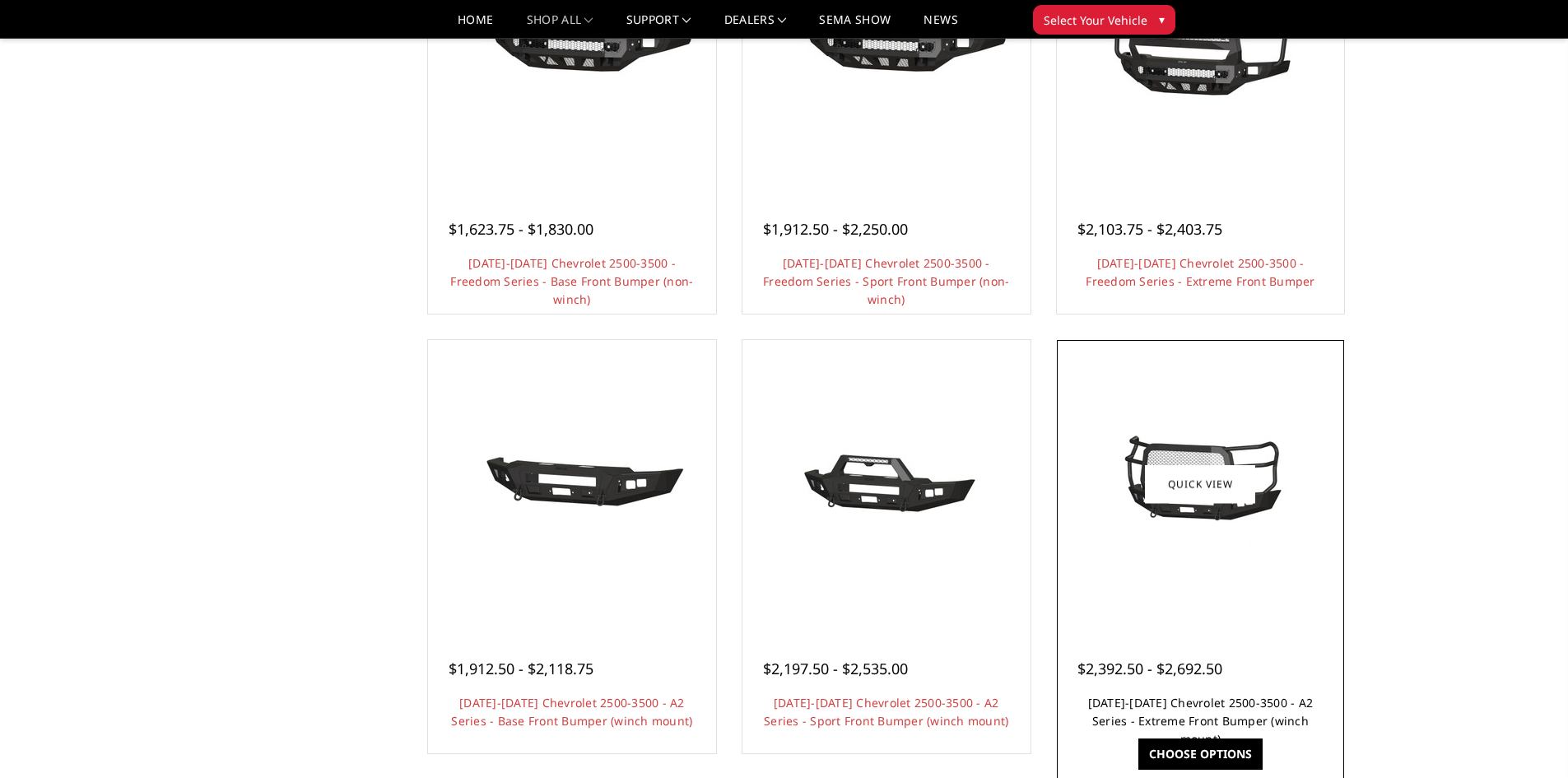
click at [1155, 709] on link "[DATE]-[DATE] Chevrolet 2500-3500 - A2 Series - Extreme Front Bumper (winch mou…" at bounding box center [1201, 720] width 226 height 52
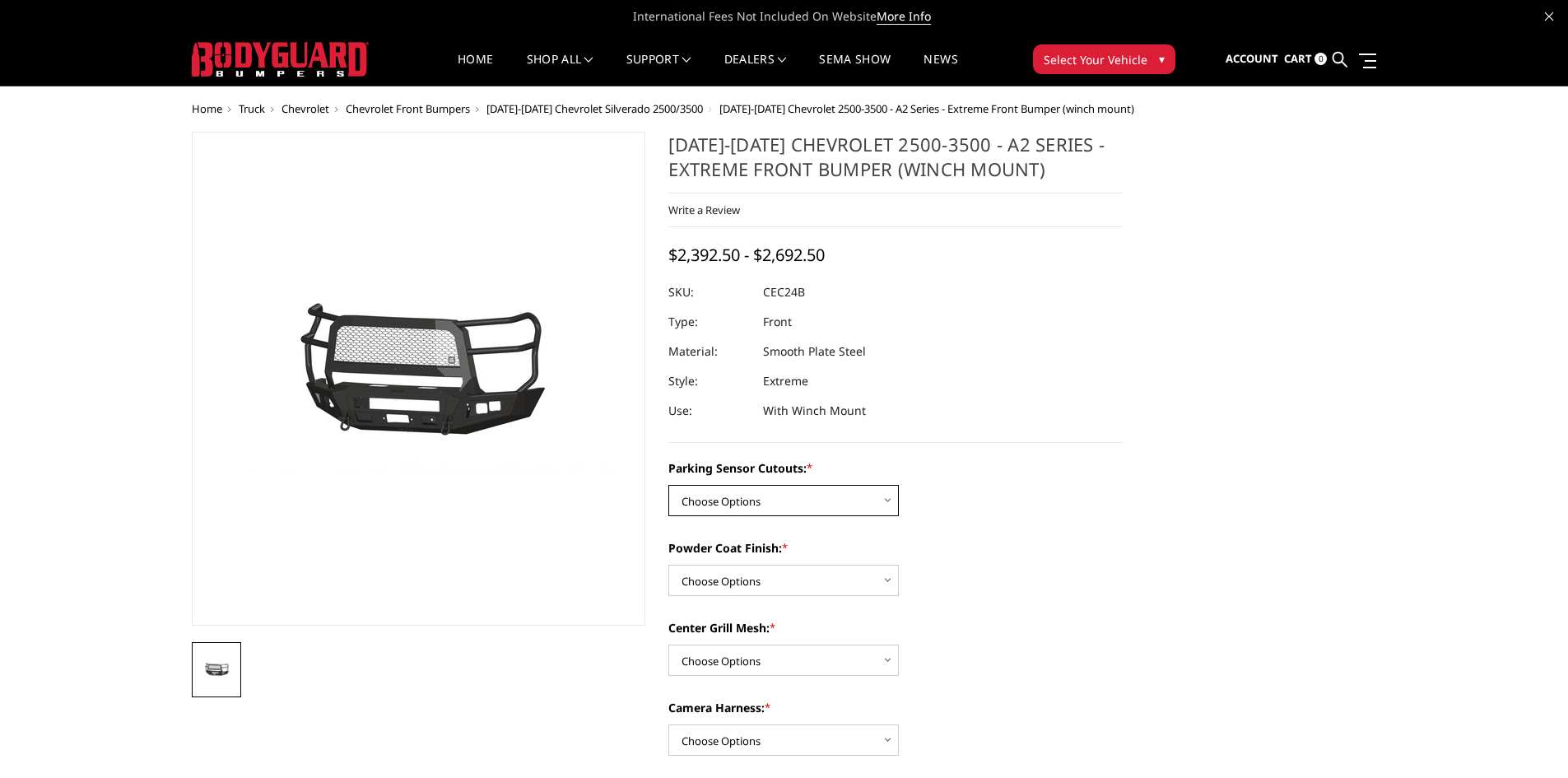
click at [811, 488] on select "Choose Options No - Without Parking Sensor Cutouts Yes - With Parking Sensor Cu…" at bounding box center [784, 501] width 230 height 31
select select "2246"
click at [669, 485] on select "Choose Options No - Without Parking Sensor Cutouts Yes - With Parking Sensor Cu…" at bounding box center [784, 501] width 230 height 31
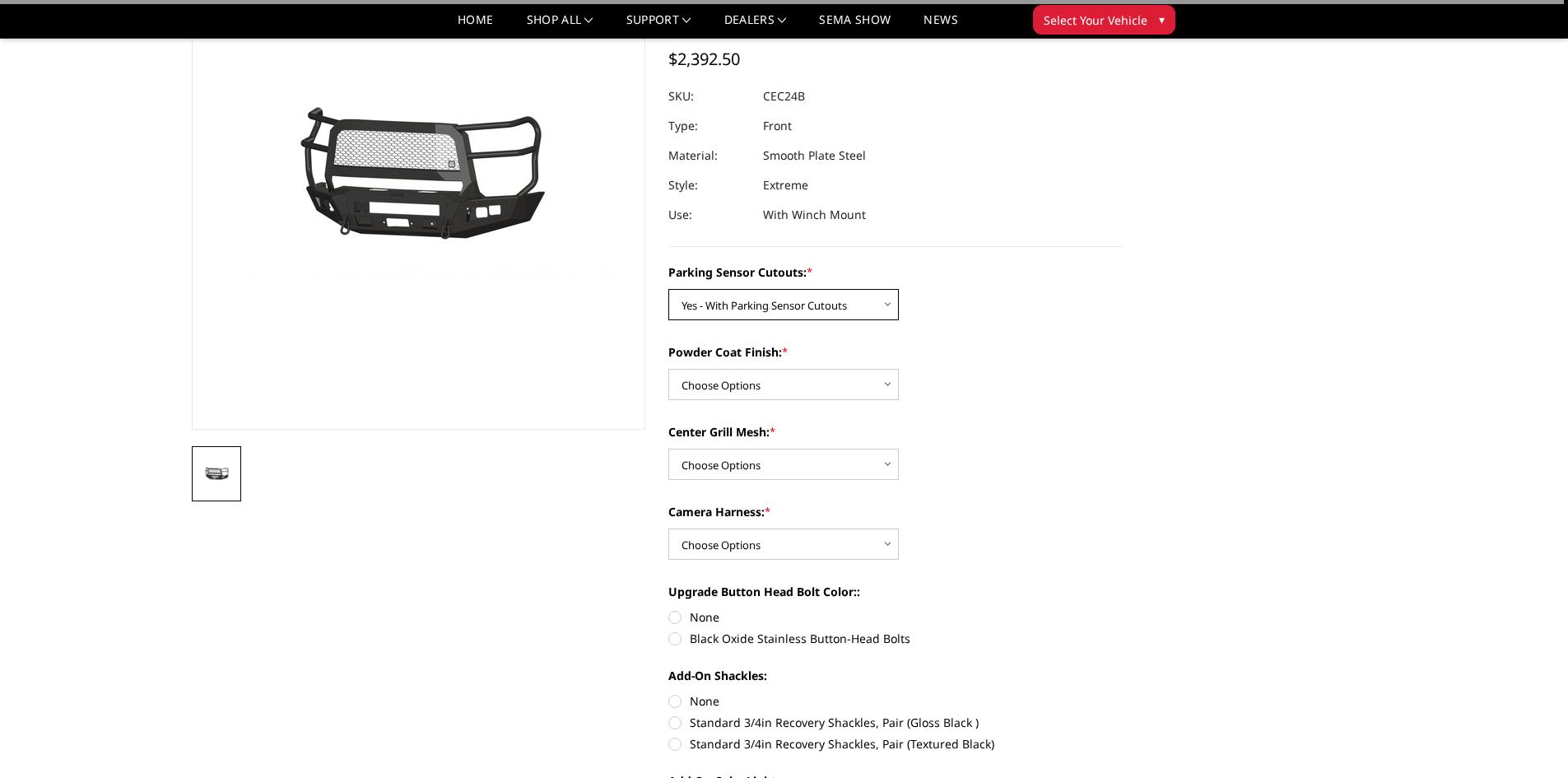
scroll to position [165, 0]
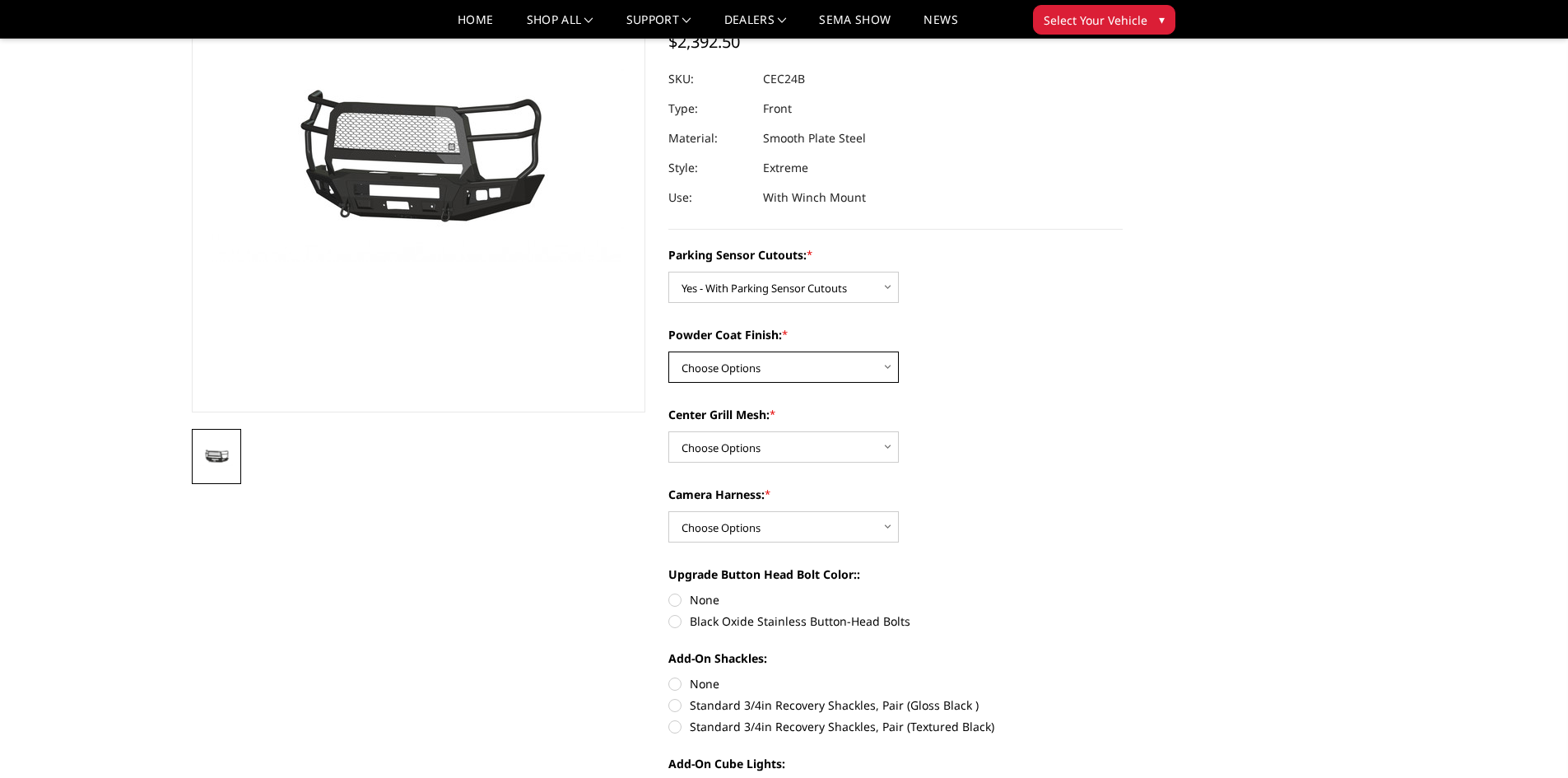
click at [803, 366] on select "Choose Options Bare Metal Textured Black Powder Coat" at bounding box center [784, 368] width 230 height 31
select select "2248"
click at [669, 352] on select "Choose Options Bare Metal Textured Black Powder Coat" at bounding box center [784, 368] width 230 height 31
click at [810, 444] on select "Choose Options With Center Grill Mesh Without Center Grill Mesh" at bounding box center [784, 447] width 230 height 31
select select "2249"
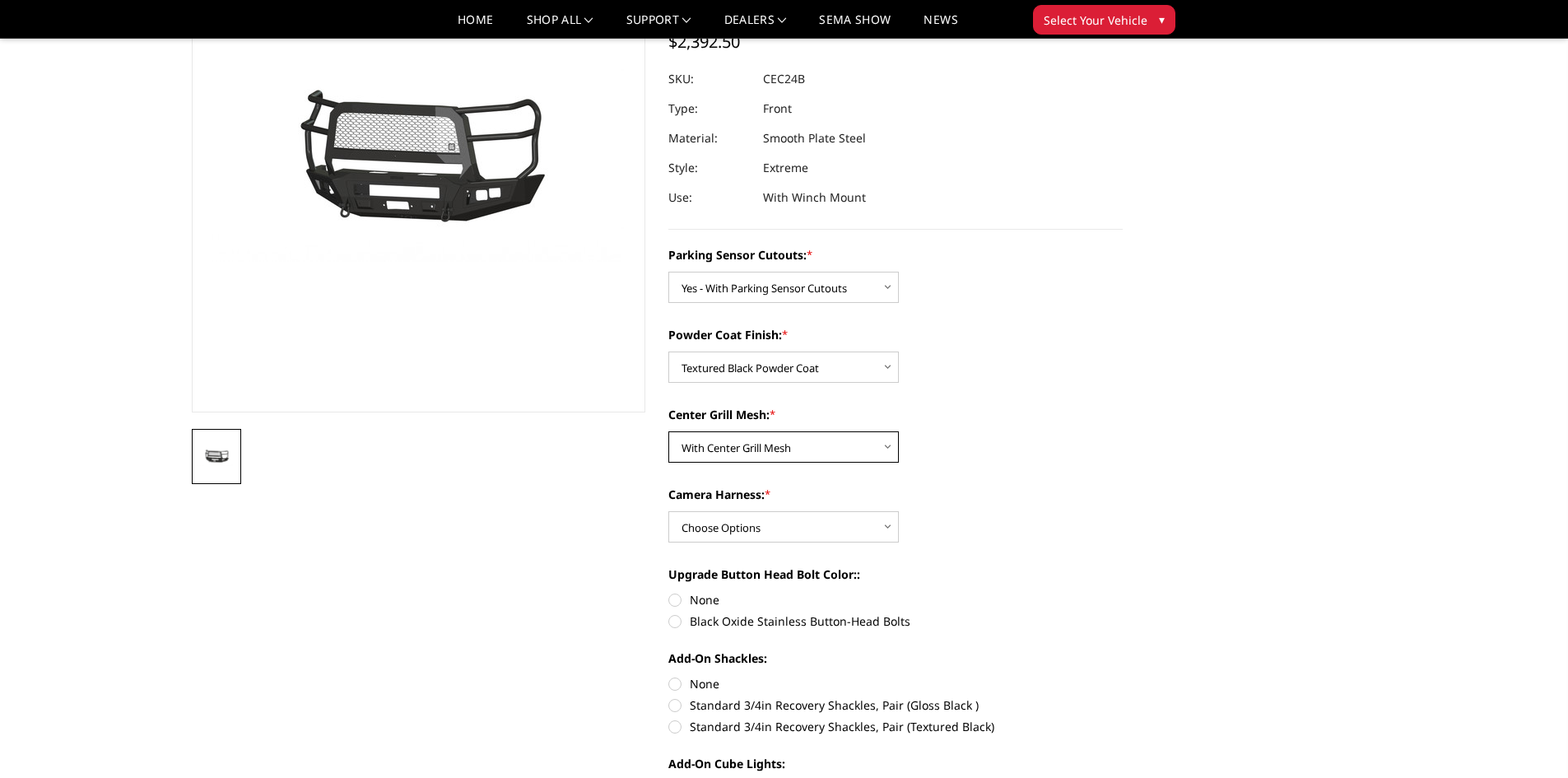
click at [669, 432] on select "Choose Options With Center Grill Mesh Without Center Grill Mesh" at bounding box center [784, 447] width 230 height 31
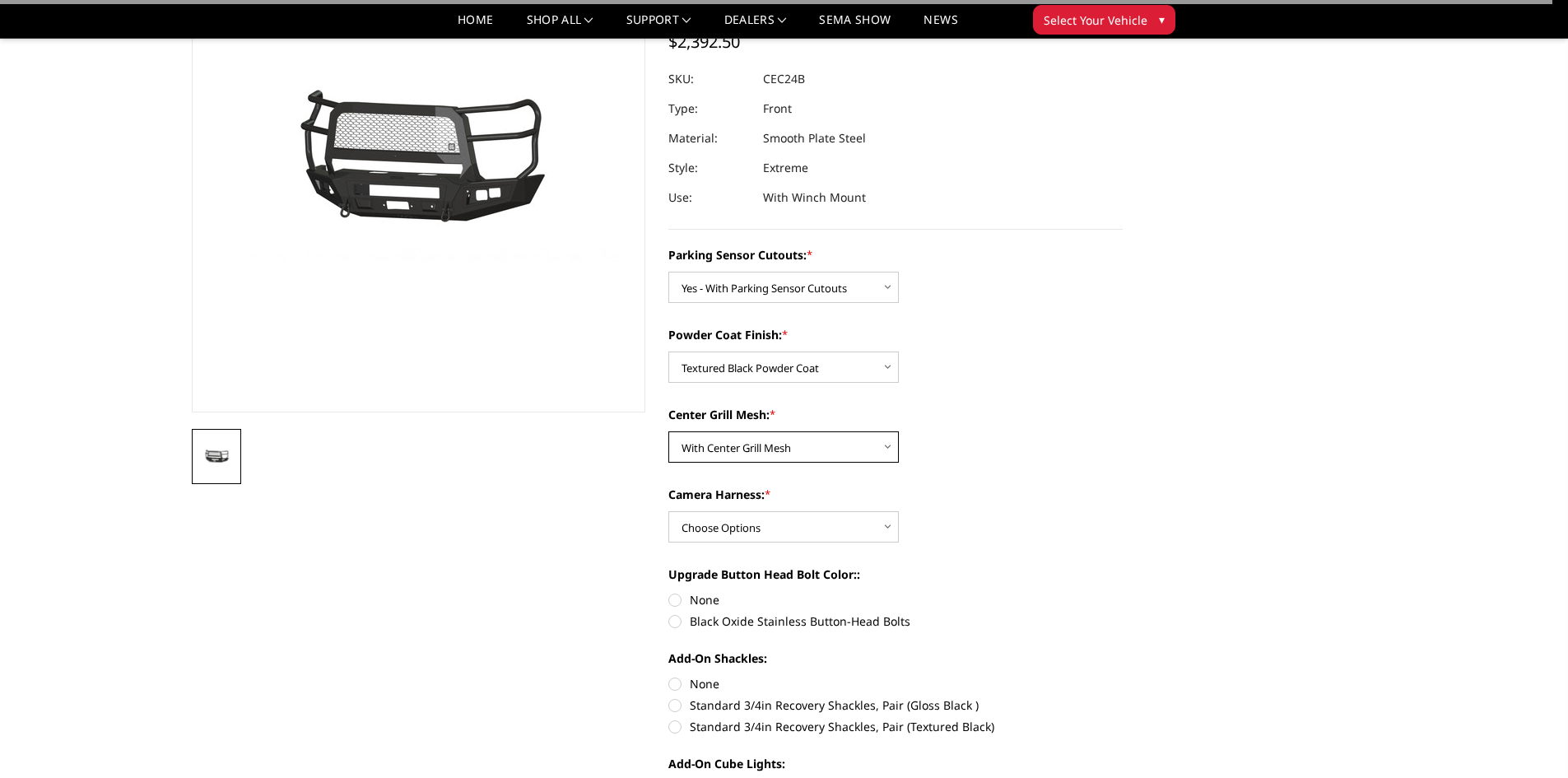
scroll to position [247, 0]
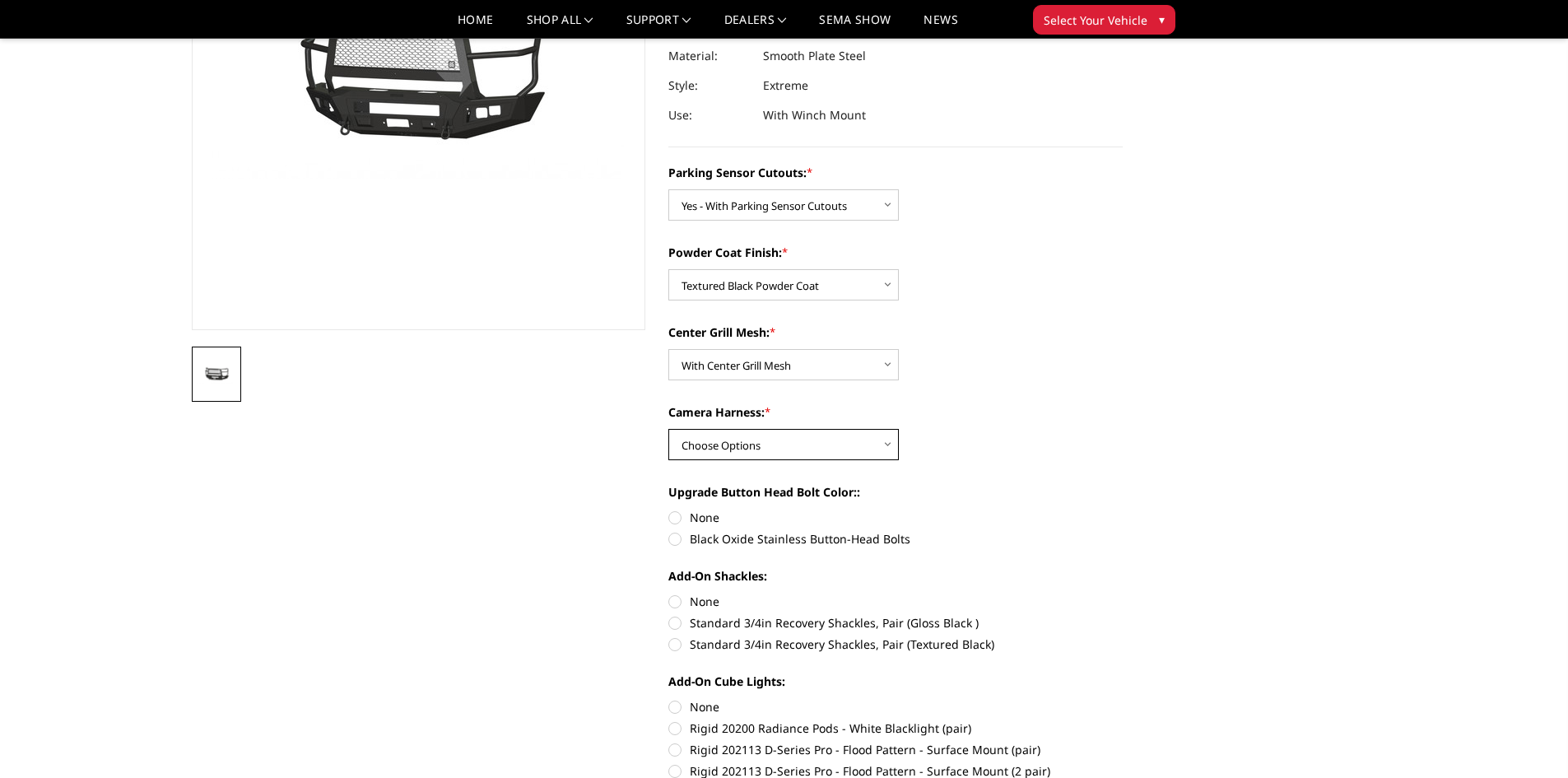
click at [810, 442] on select "Choose Options WITH Camera Harness WITHOUT Camera Harness" at bounding box center [784, 444] width 230 height 31
select select "2252"
click at [669, 429] on select "Choose Options WITH Camera Harness WITHOUT Camera Harness" at bounding box center [784, 444] width 230 height 31
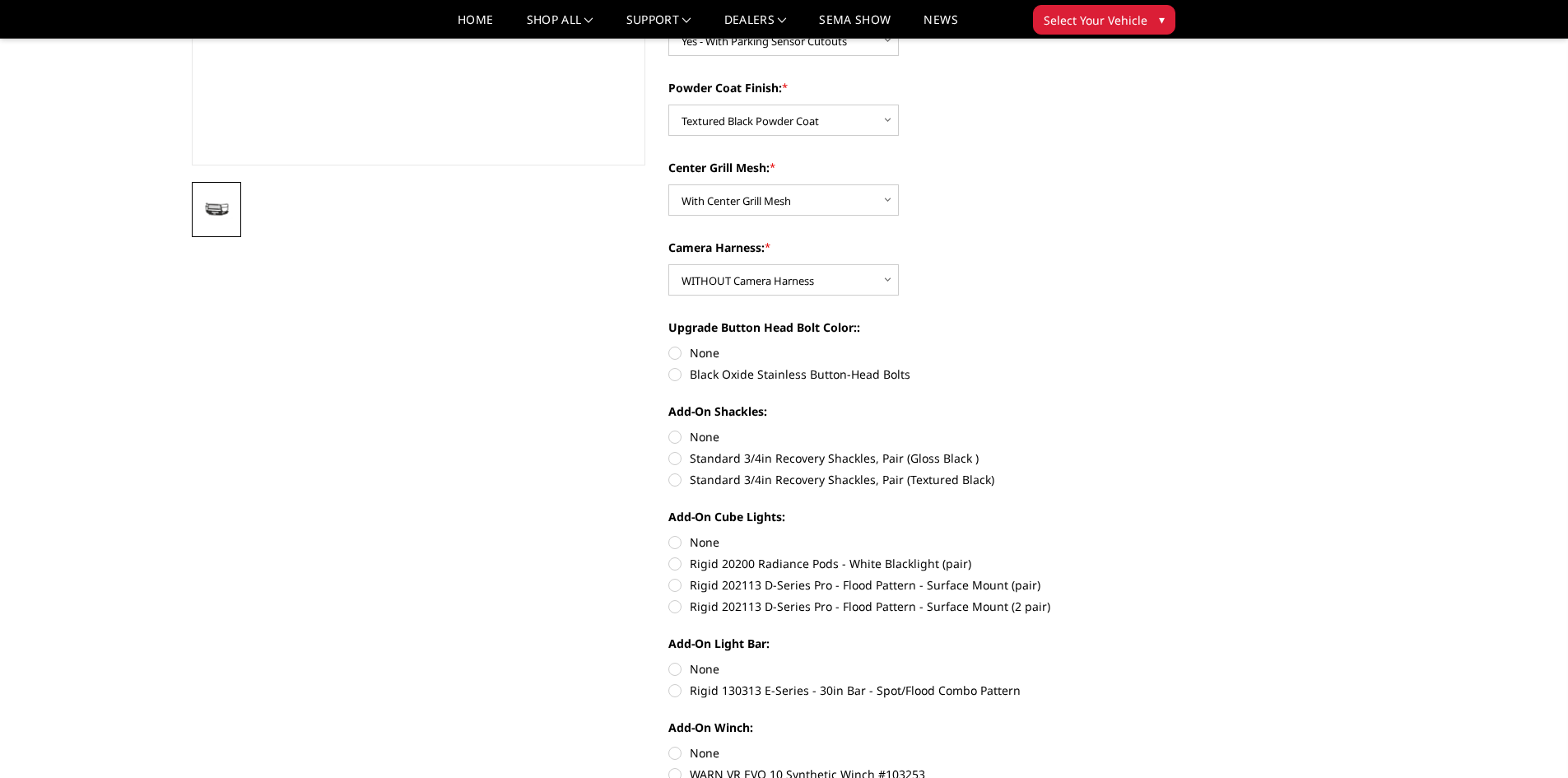
click at [670, 349] on label "None" at bounding box center [895, 353] width 454 height 17
click at [669, 345] on input "None" at bounding box center [669, 345] width 1 height 1
radio input "true"
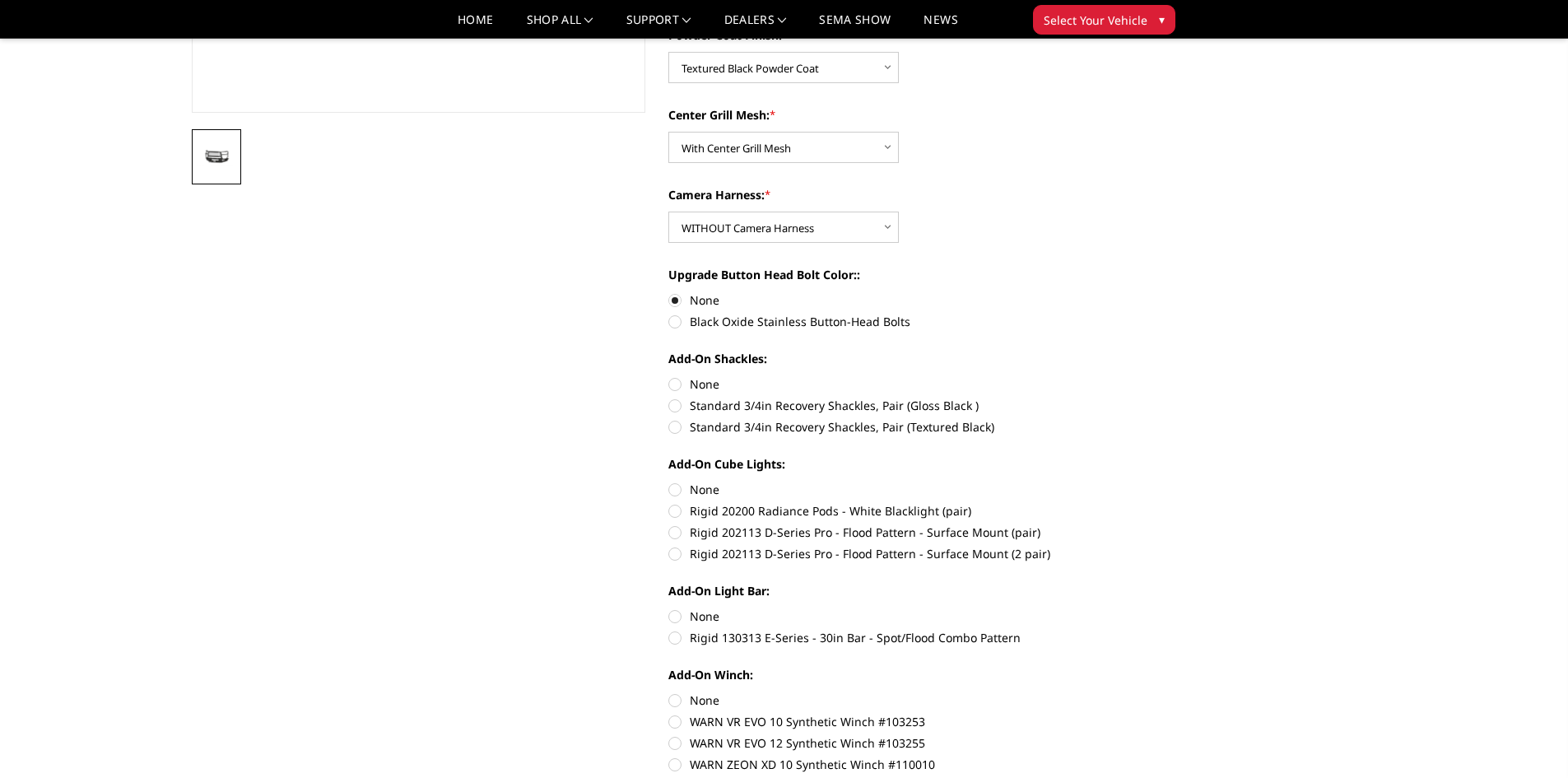
scroll to position [495, 0]
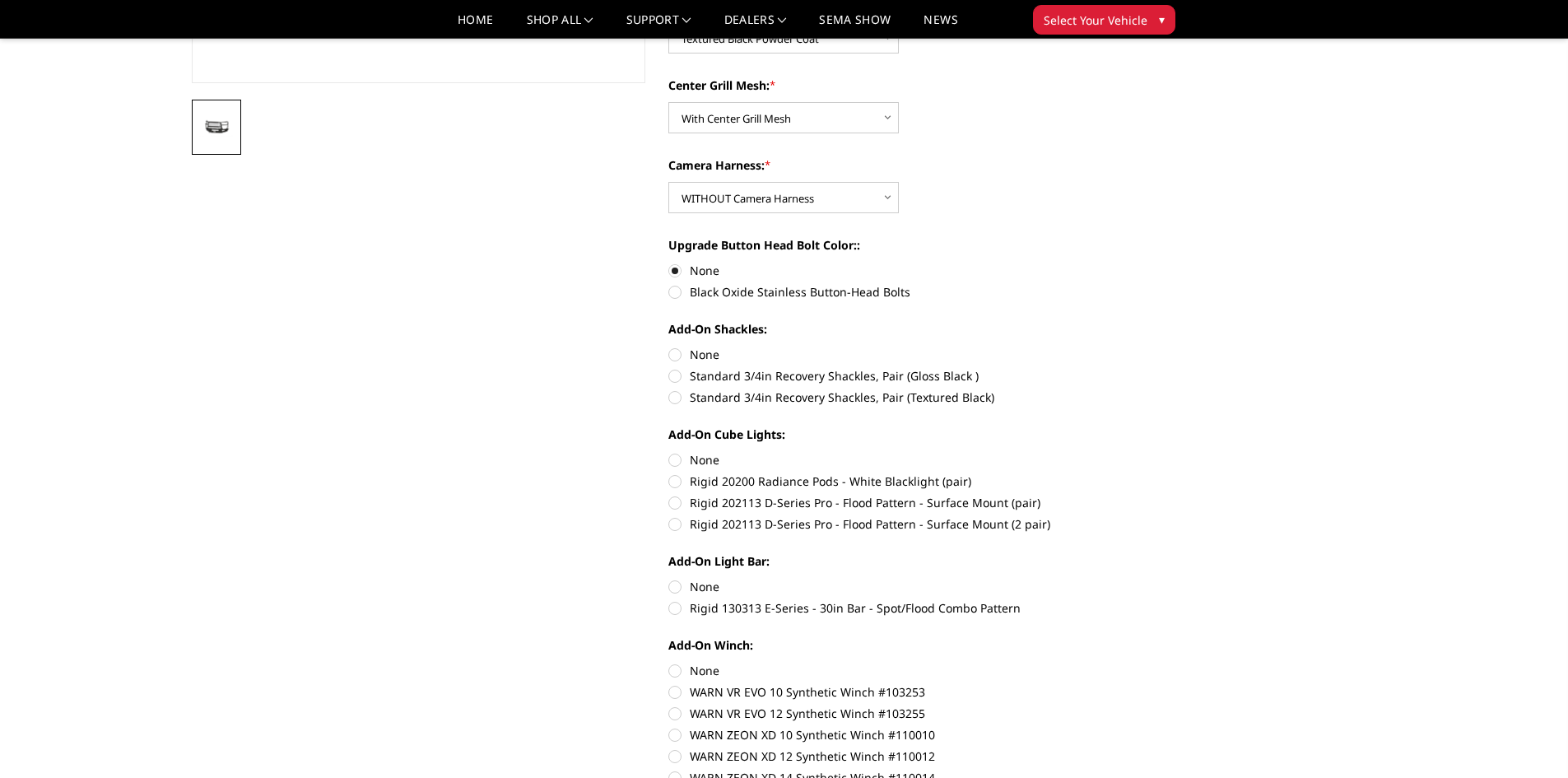
click at [674, 354] on label "None" at bounding box center [895, 354] width 454 height 17
click at [669, 346] on input "None" at bounding box center [669, 346] width 1 height 1
radio input "true"
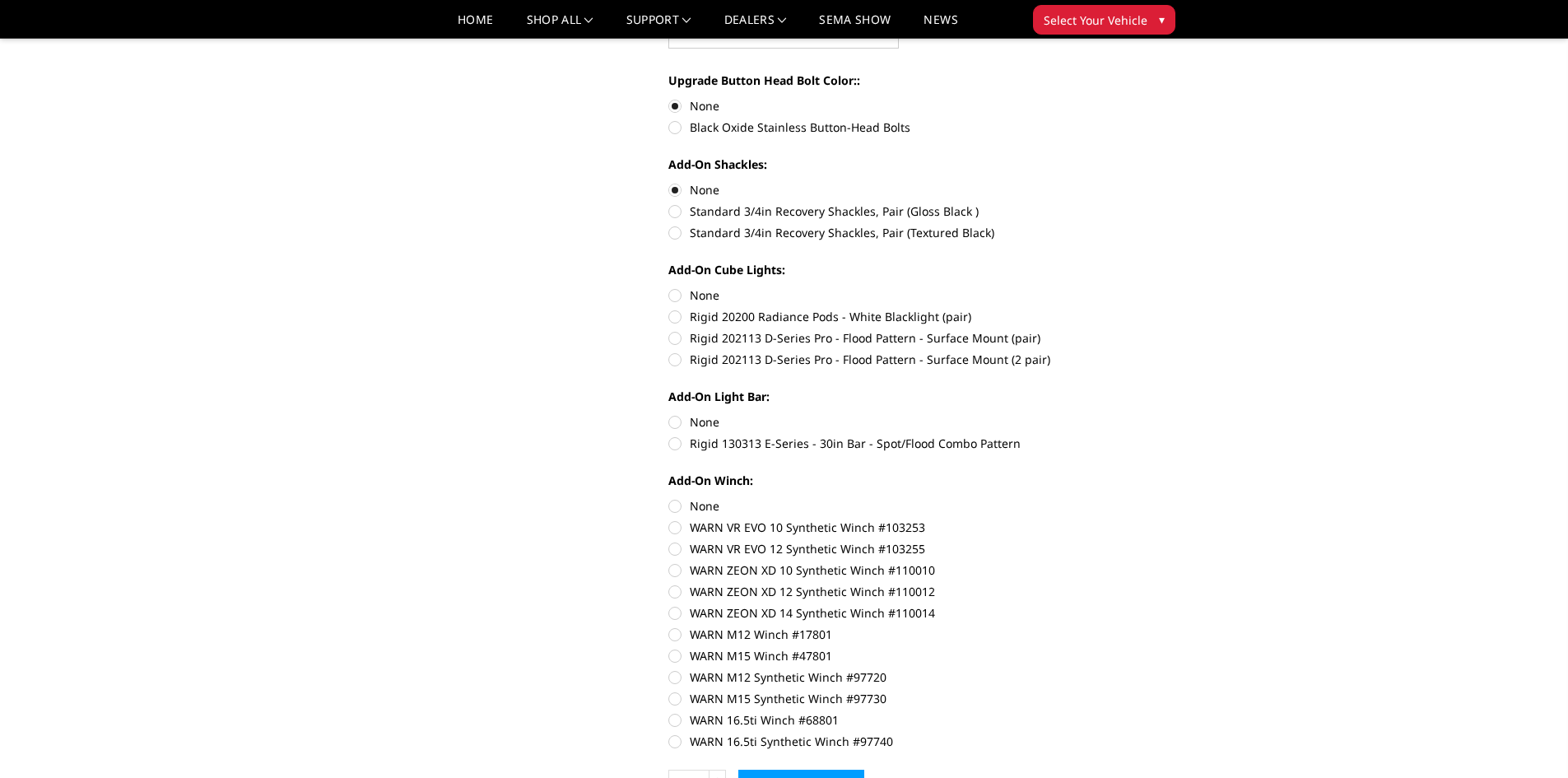
click at [673, 293] on label "None" at bounding box center [895, 295] width 454 height 17
click at [669, 287] on input "None" at bounding box center [669, 287] width 1 height 1
radio input "true"
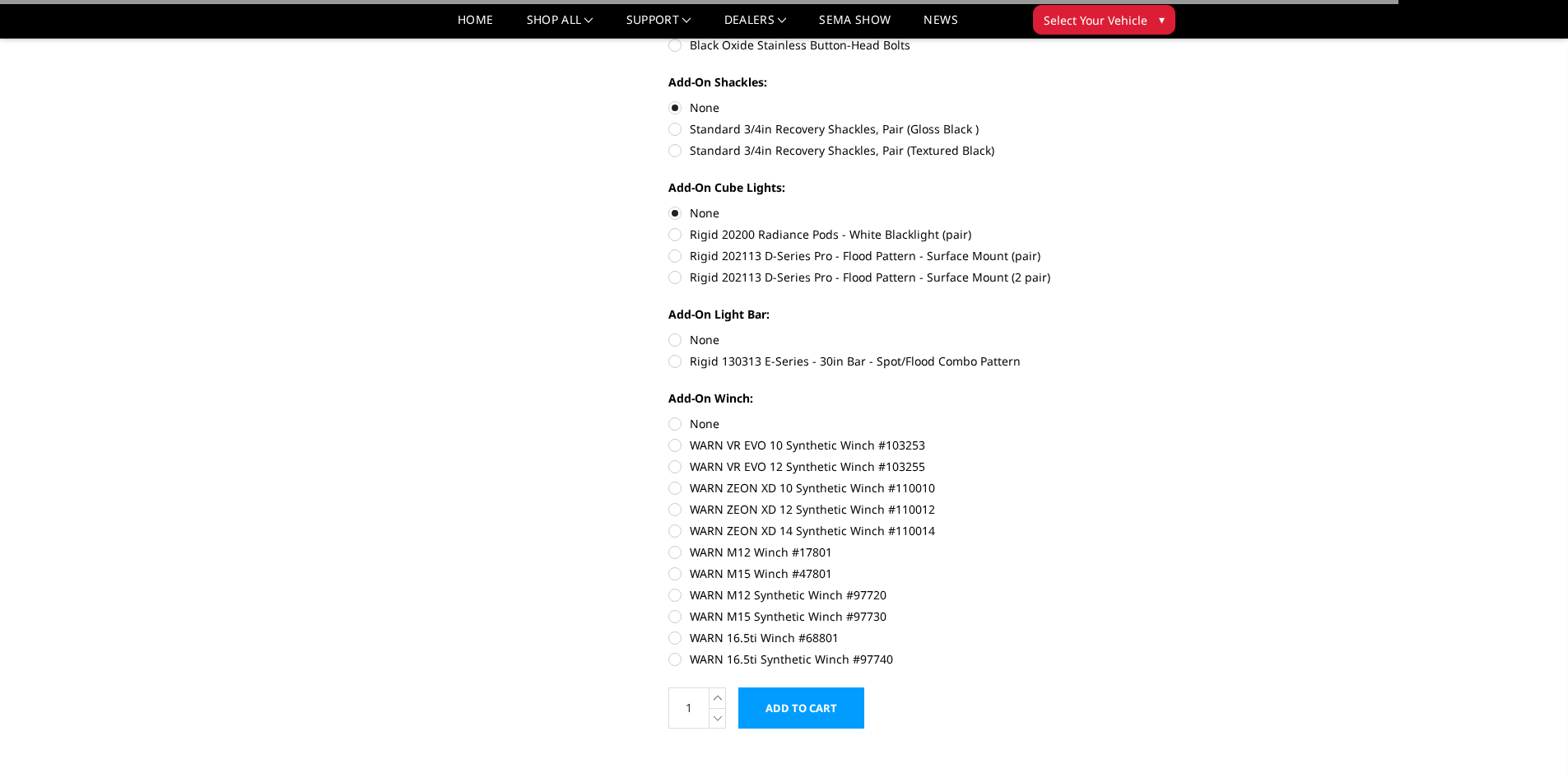
scroll to position [824, 0]
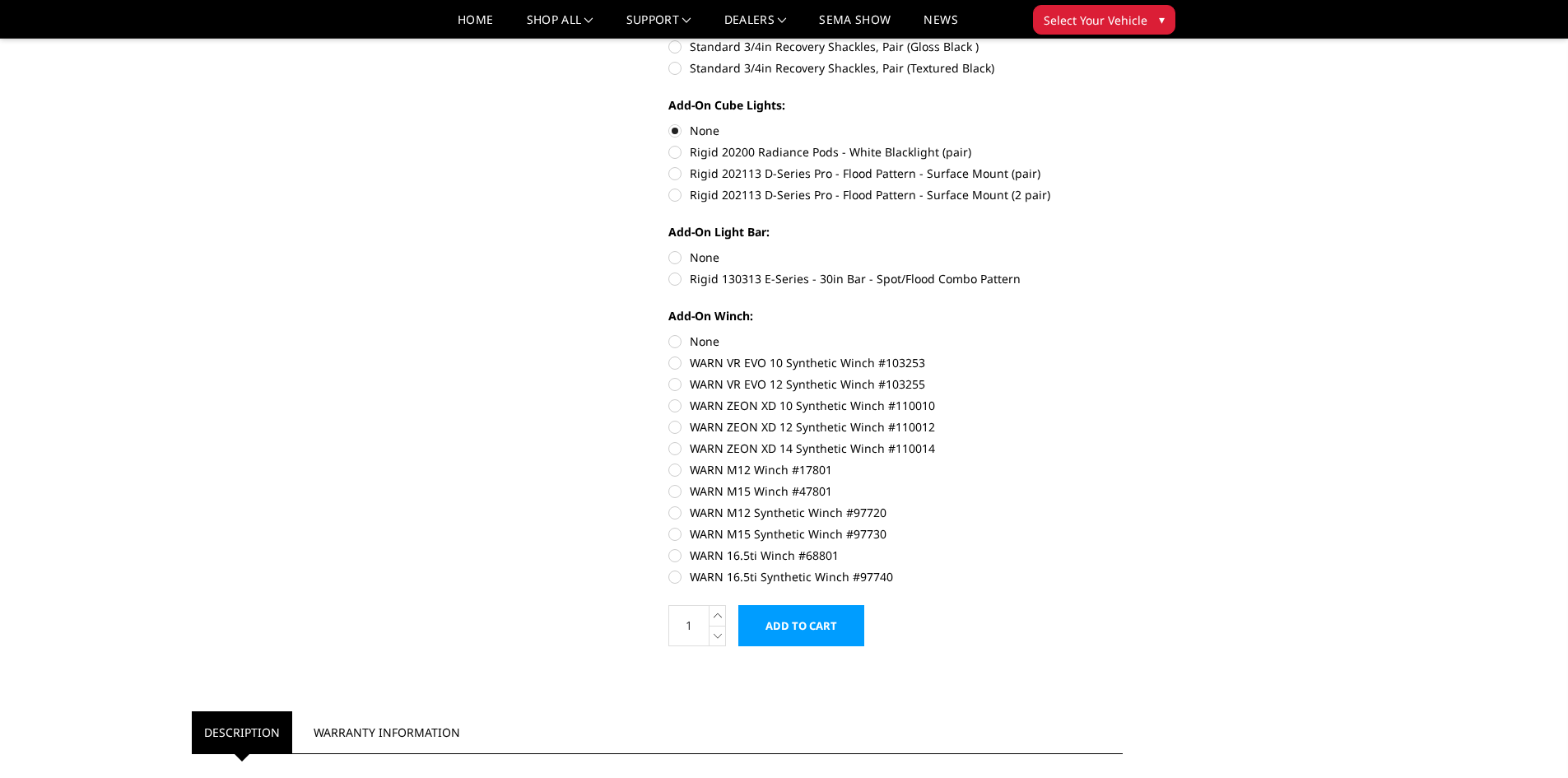
click at [675, 261] on label "None" at bounding box center [895, 257] width 454 height 17
click at [669, 250] on input "None" at bounding box center [669, 249] width 1 height 1
radio input "true"
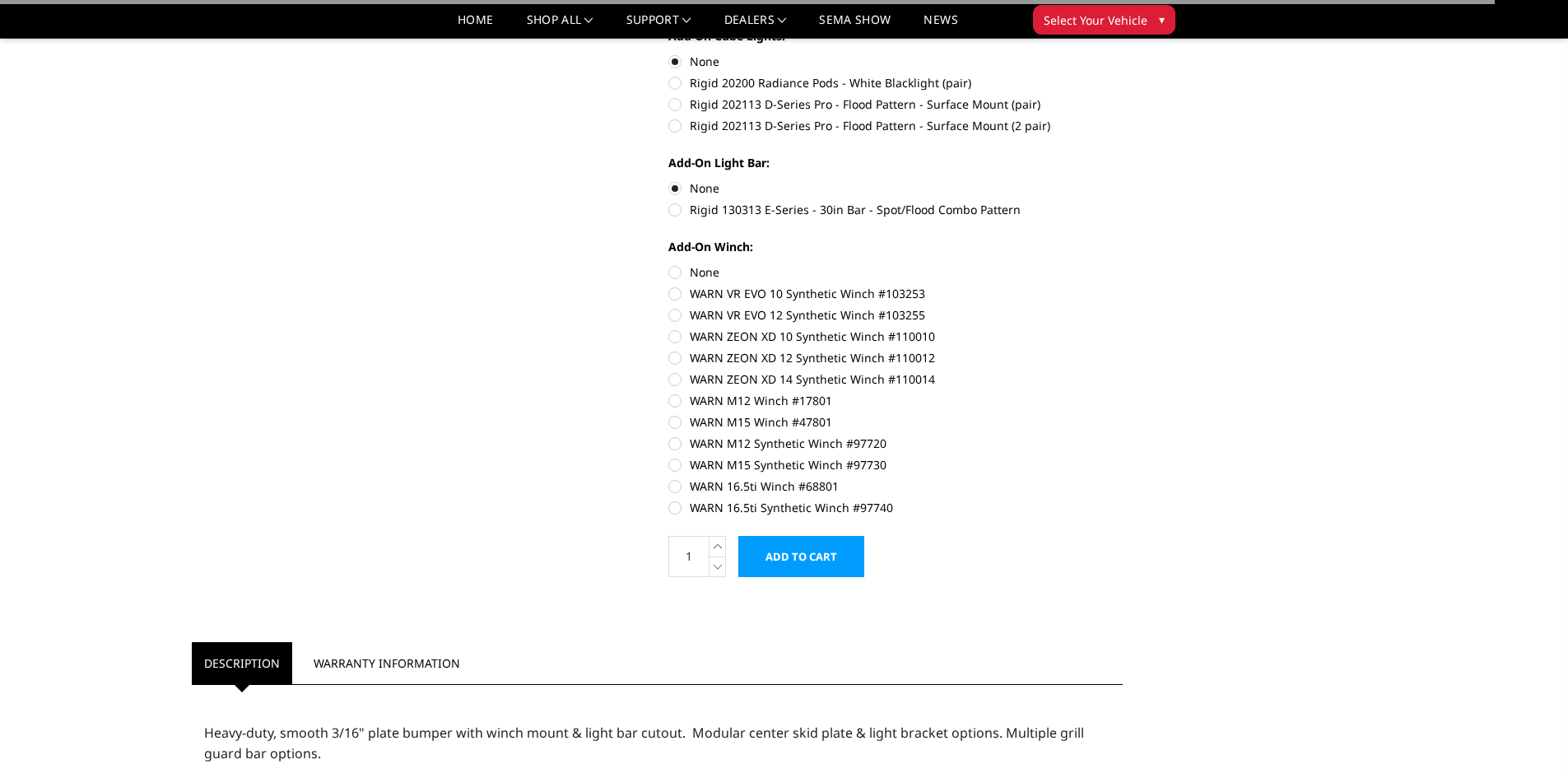
scroll to position [988, 0]
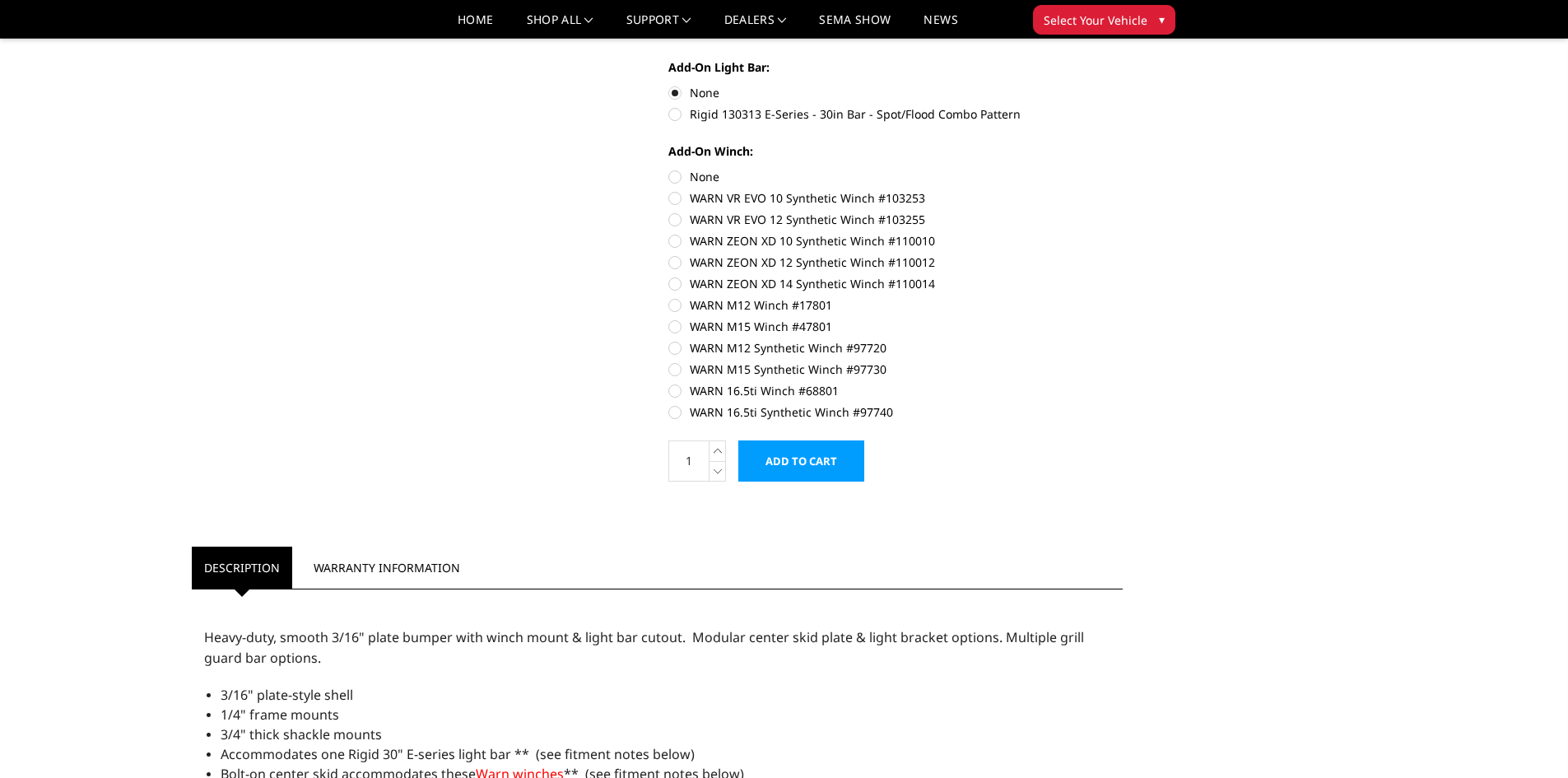
drag, startPoint x: 673, startPoint y: 177, endPoint x: 689, endPoint y: 197, distance: 25.6
click at [673, 178] on label "None" at bounding box center [895, 176] width 454 height 17
click at [669, 169] on input "None" at bounding box center [669, 168] width 1 height 1
radio input "true"
click at [803, 457] on input "Add to Cart" at bounding box center [801, 461] width 126 height 41
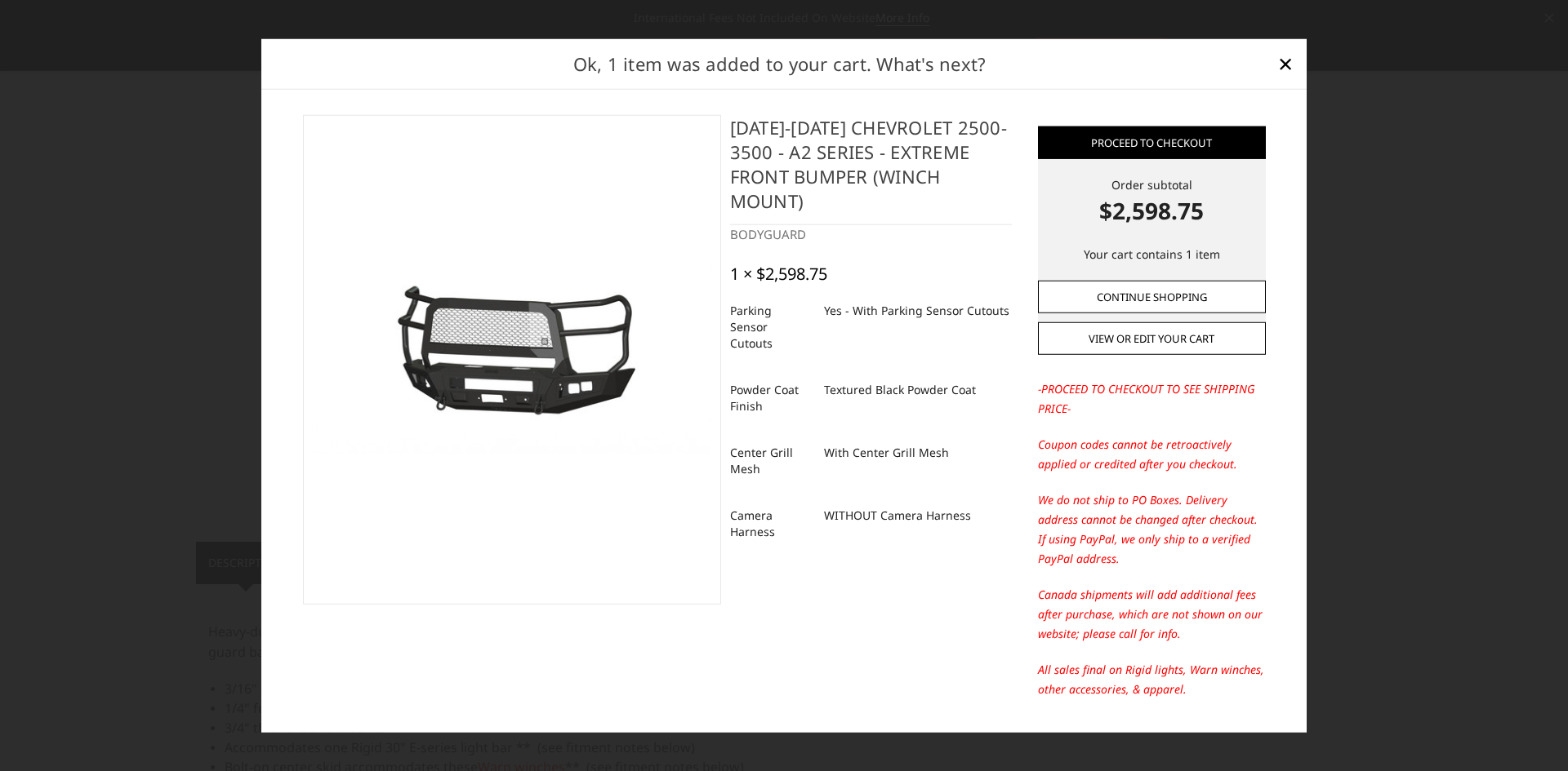
click at [1112, 298] on link "Continue Shopping" at bounding box center [1151, 297] width 227 height 33
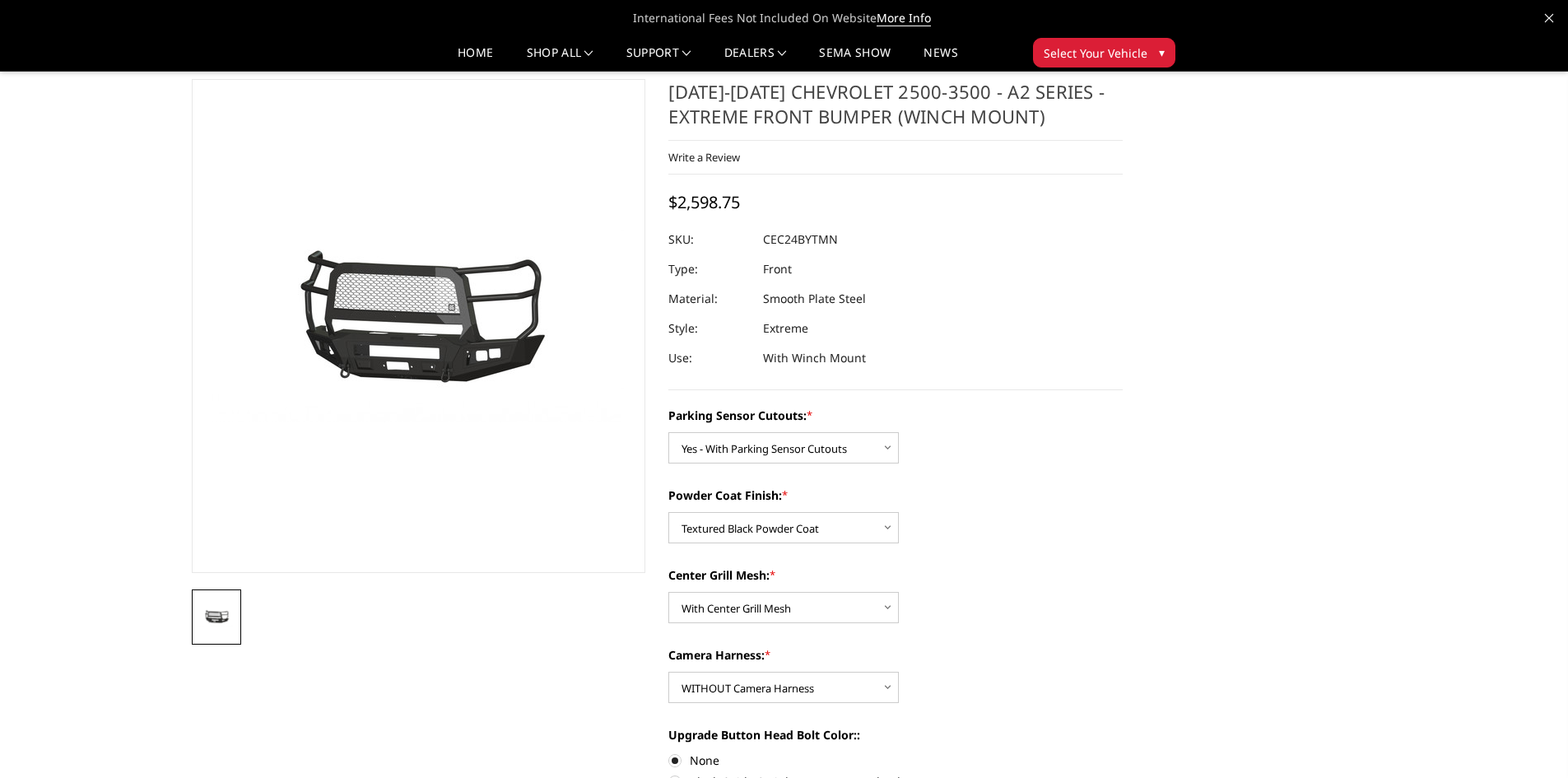
scroll to position [0, 0]
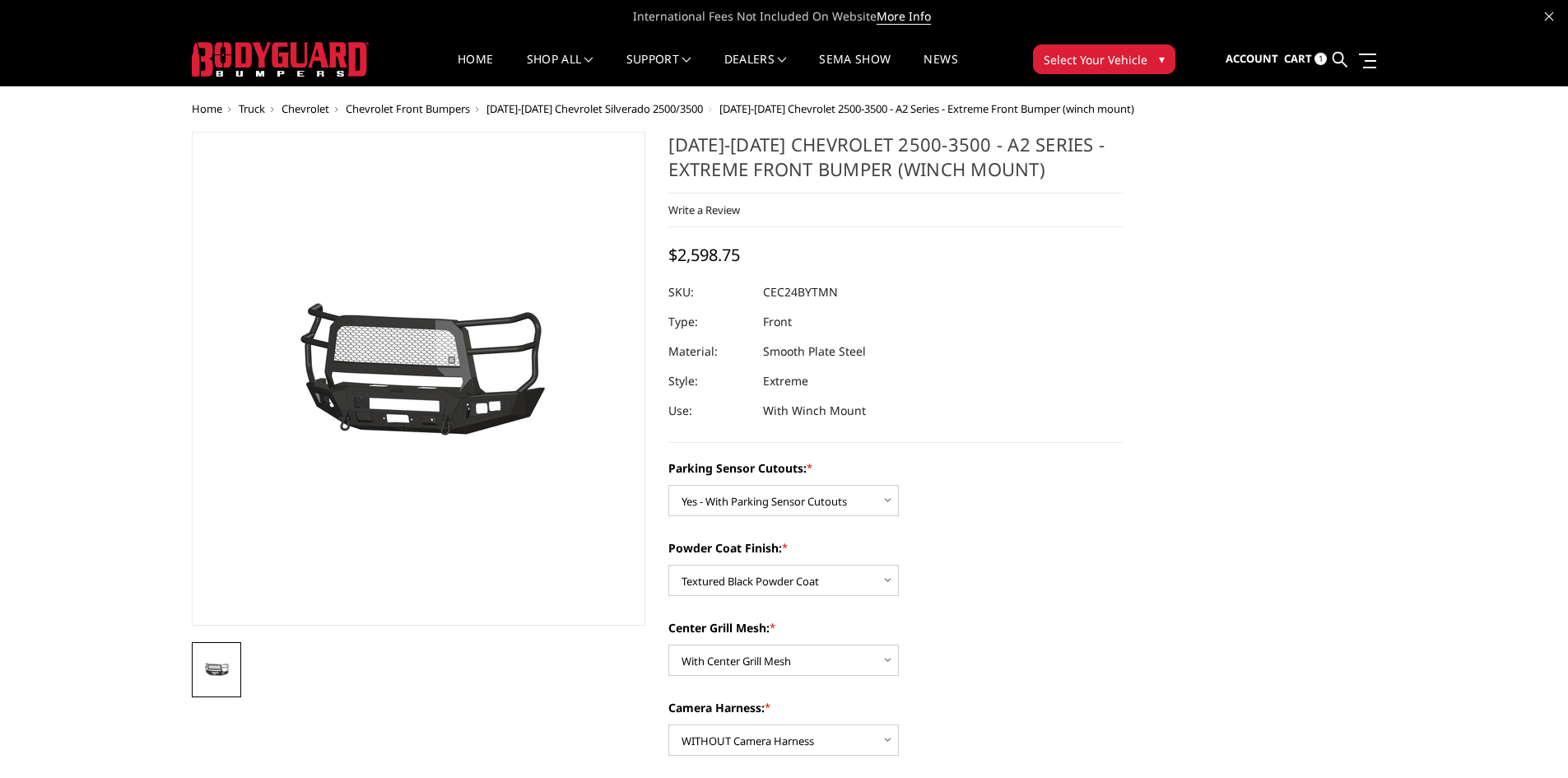
click at [1284, 57] on ul "Account Sign out Cart 1 Search Search" at bounding box center [1300, 59] width 151 height 52
click at [1297, 56] on span "Cart" at bounding box center [1298, 59] width 28 height 15
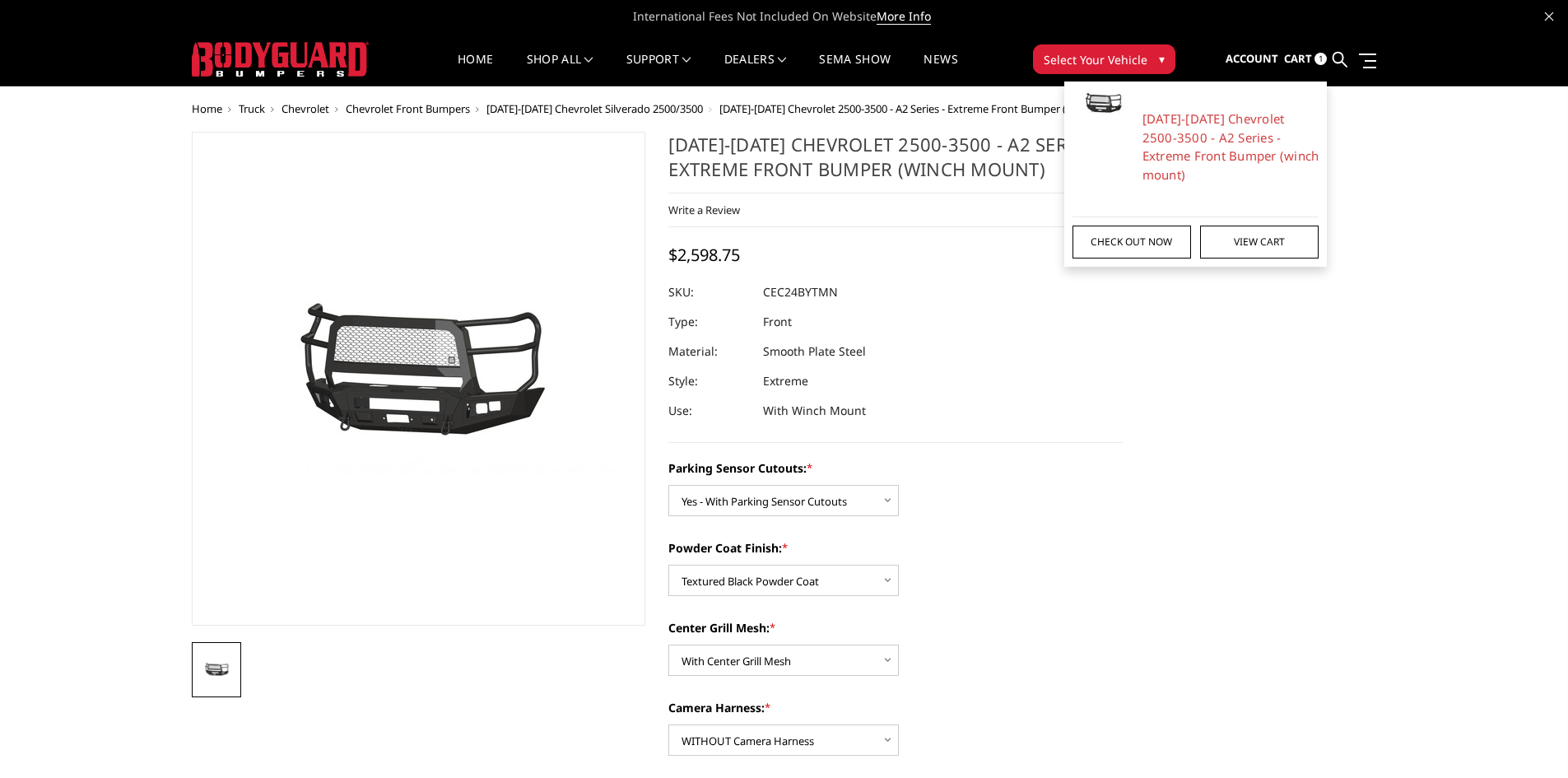
click at [1140, 229] on link "Check out now" at bounding box center [1132, 242] width 119 height 33
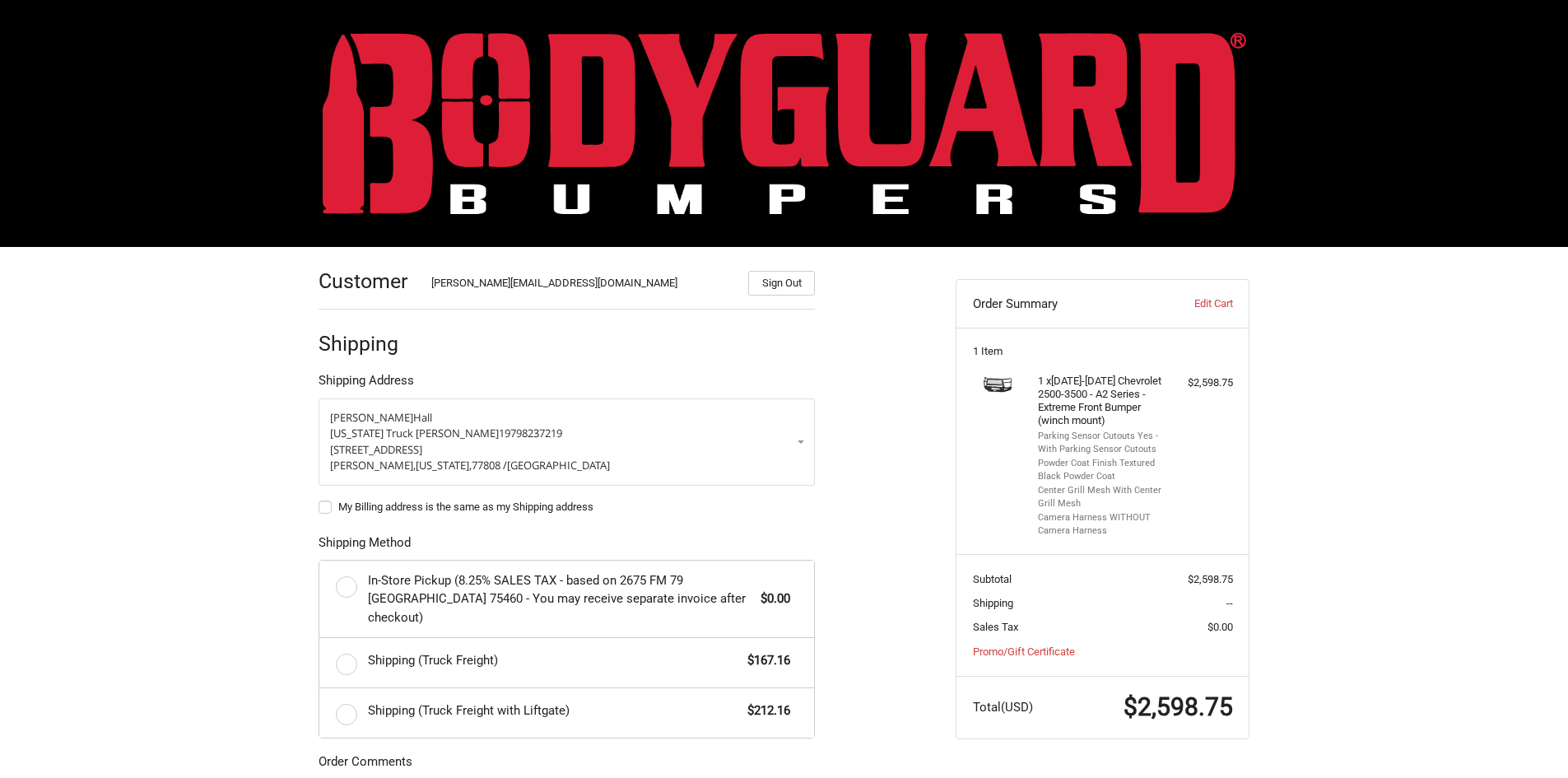
click at [323, 507] on label "My Billing address is the same as my Shipping address" at bounding box center [567, 507] width 496 height 13
click at [320, 500] on input "My Billing address is the same as my Shipping address" at bounding box center [319, 499] width 1 height 1
checkbox input "true"
click at [344, 645] on label "Shipping (Truck Freight) $167.16" at bounding box center [567, 663] width 494 height 49
click at [320, 639] on input "Shipping (Truck Freight) $167.16" at bounding box center [320, 638] width 1 height 1
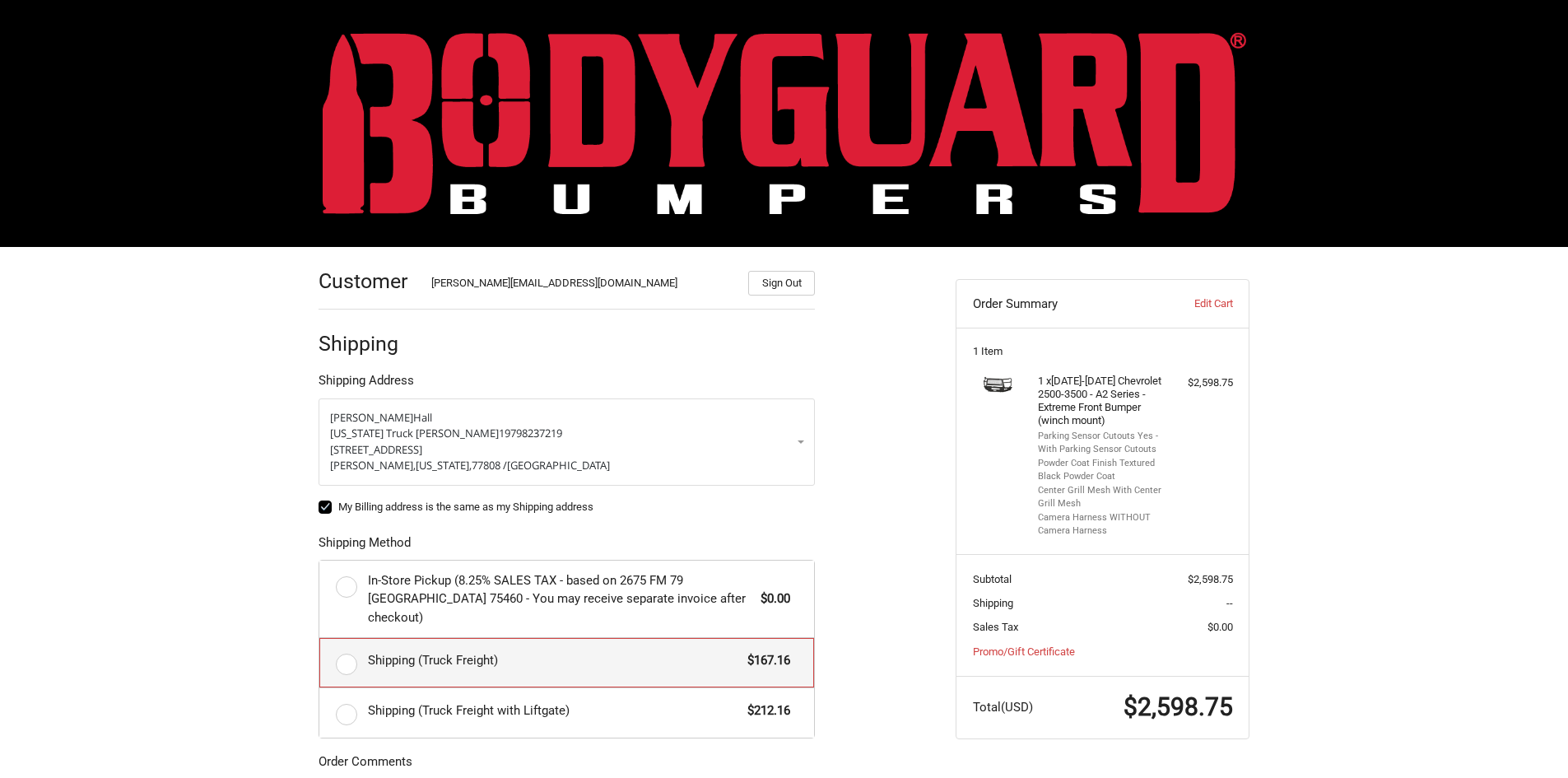
radio input "true"
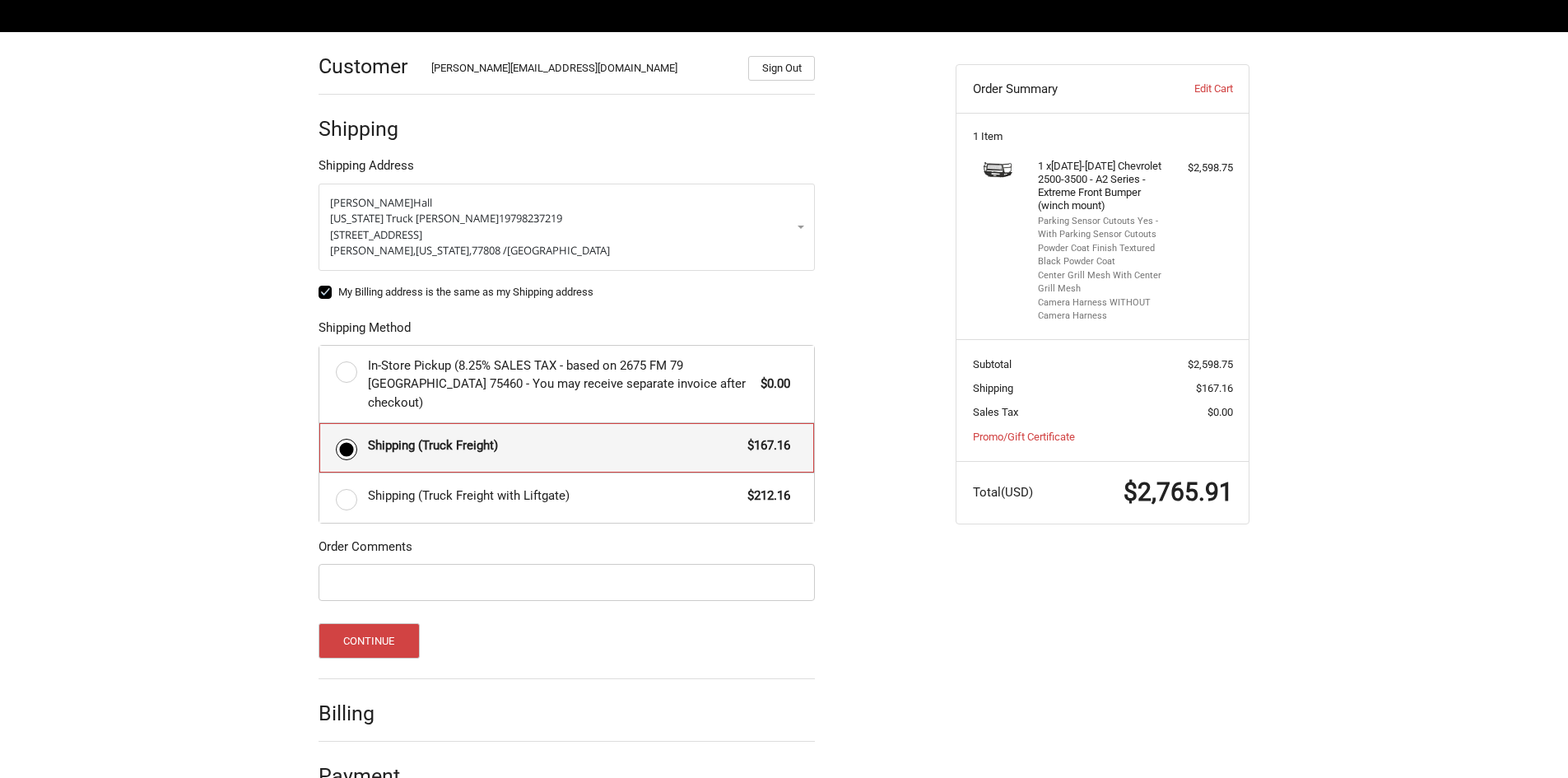
scroll to position [239, 0]
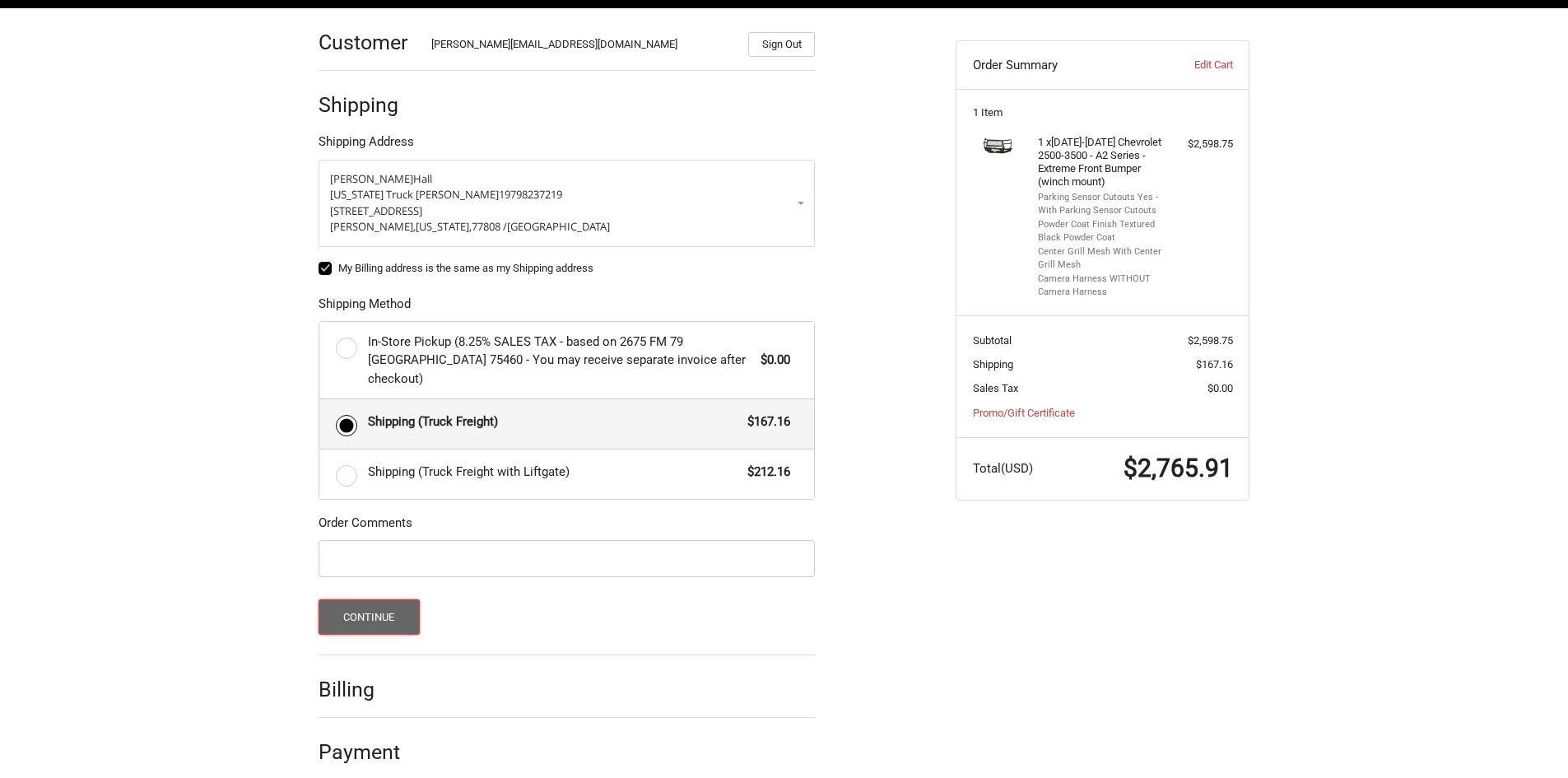
click at [395, 603] on button "Continue" at bounding box center [369, 617] width 101 height 36
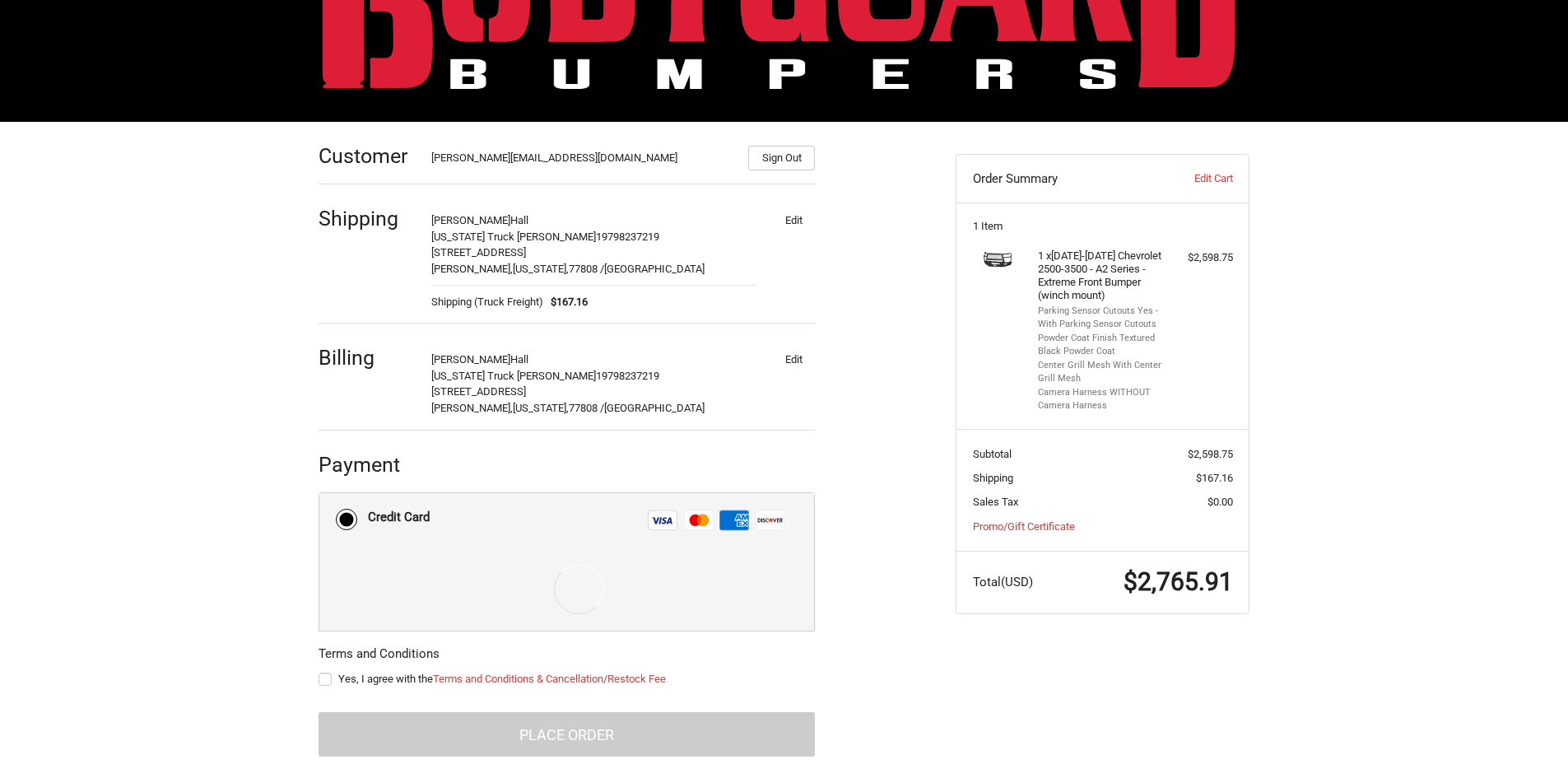
scroll to position [141, 0]
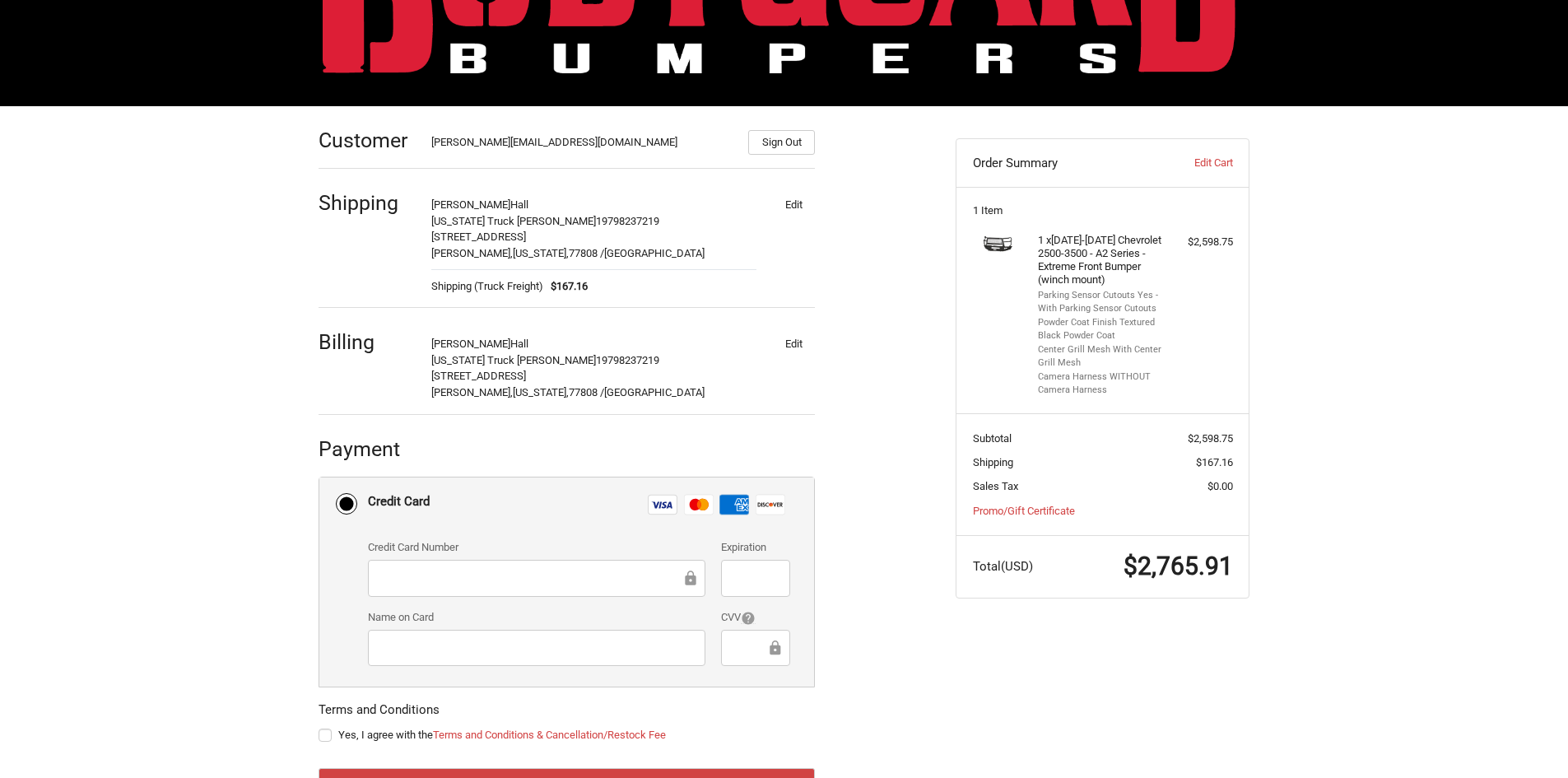
click at [406, 588] on div at bounding box center [536, 579] width 337 height 37
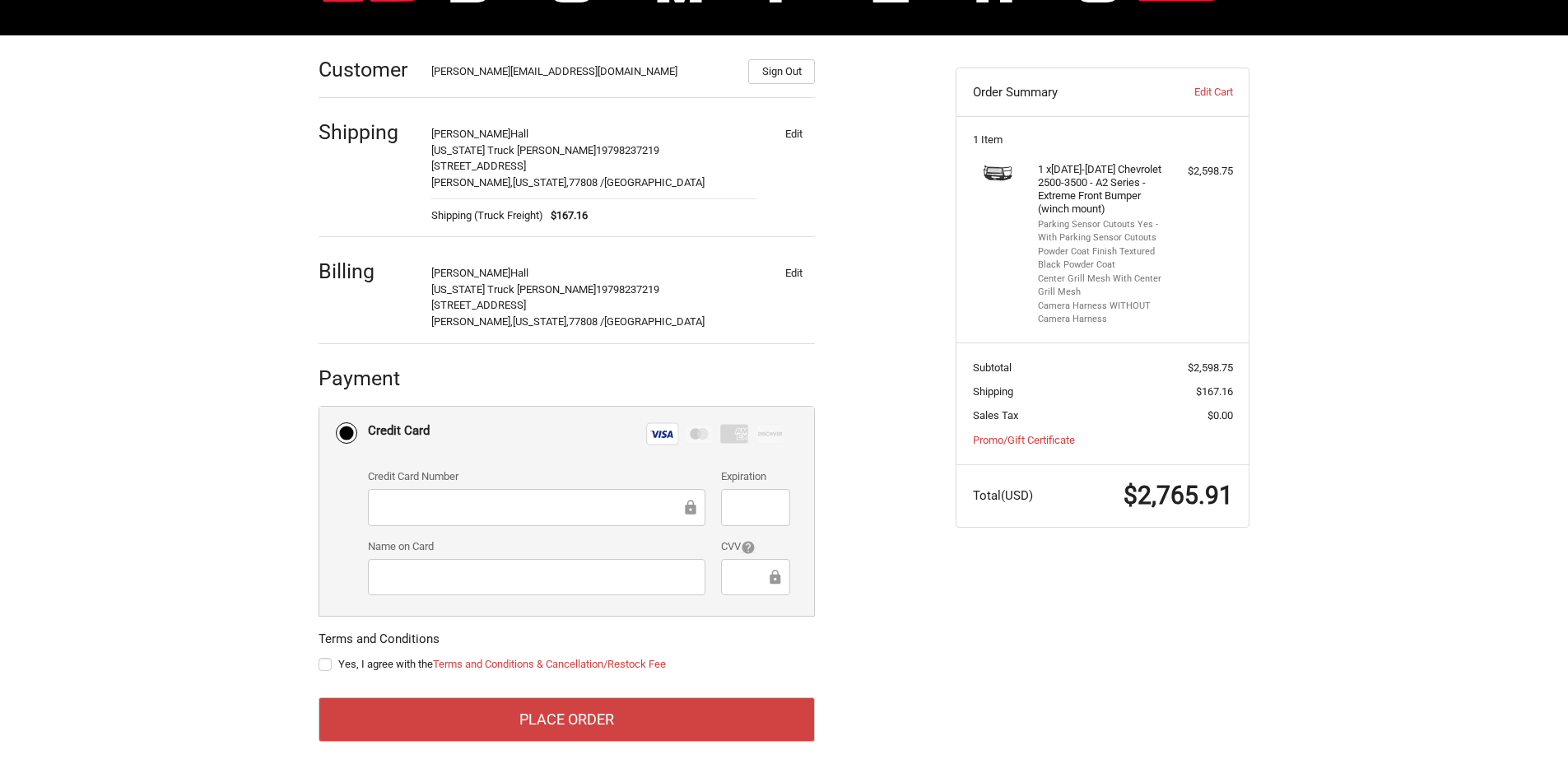
click at [322, 665] on label "Yes, I agree with the Terms and Conditions & Cancellation/Restock Fee" at bounding box center [567, 665] width 496 height 13
click at [320, 657] on input "Yes, I agree with the Terms and Conditions & Cancellation/Restock Fee" at bounding box center [319, 656] width 1 height 1
checkbox input "true"
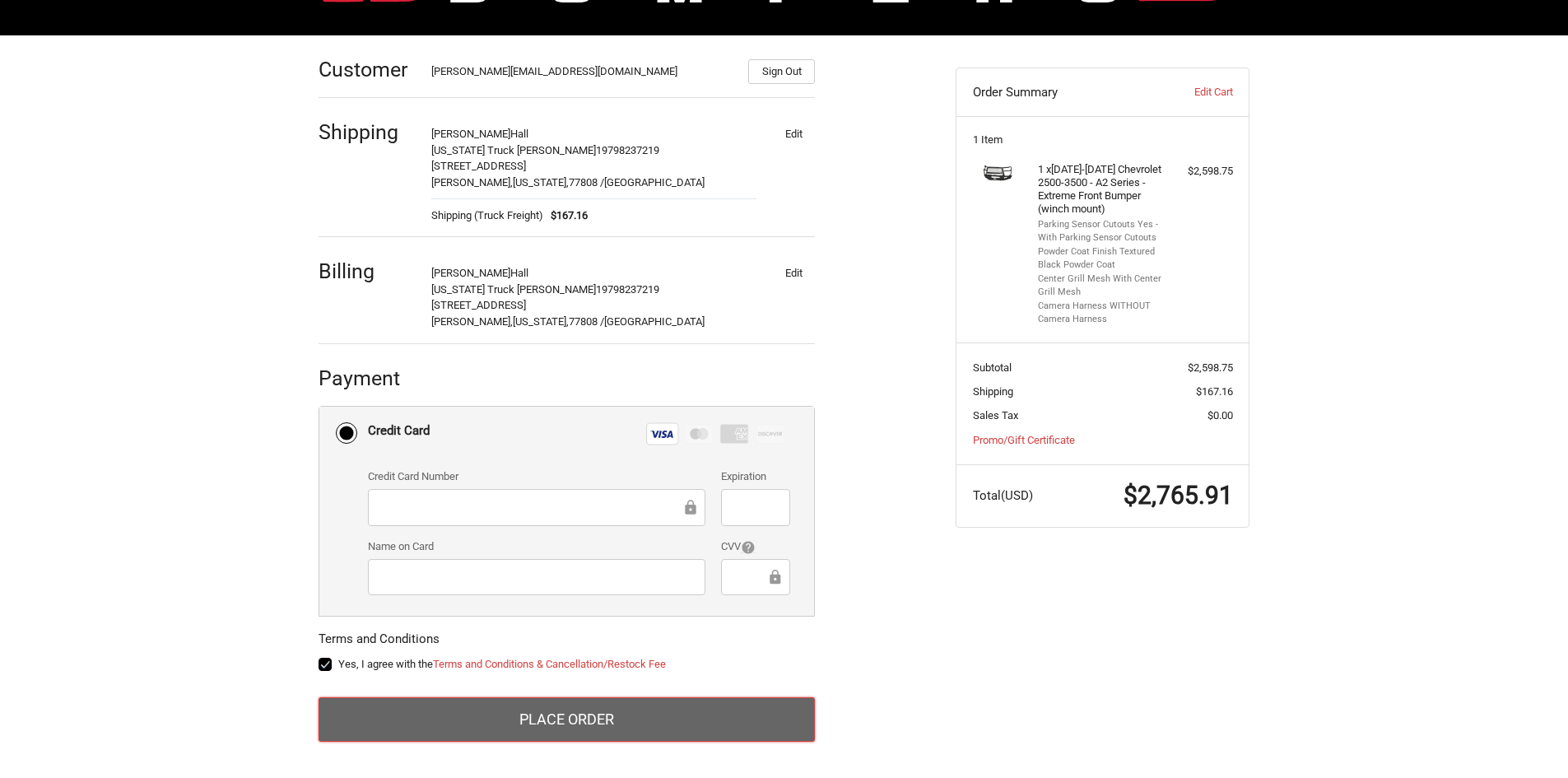
click at [406, 711] on button "Place Order" at bounding box center [567, 719] width 496 height 45
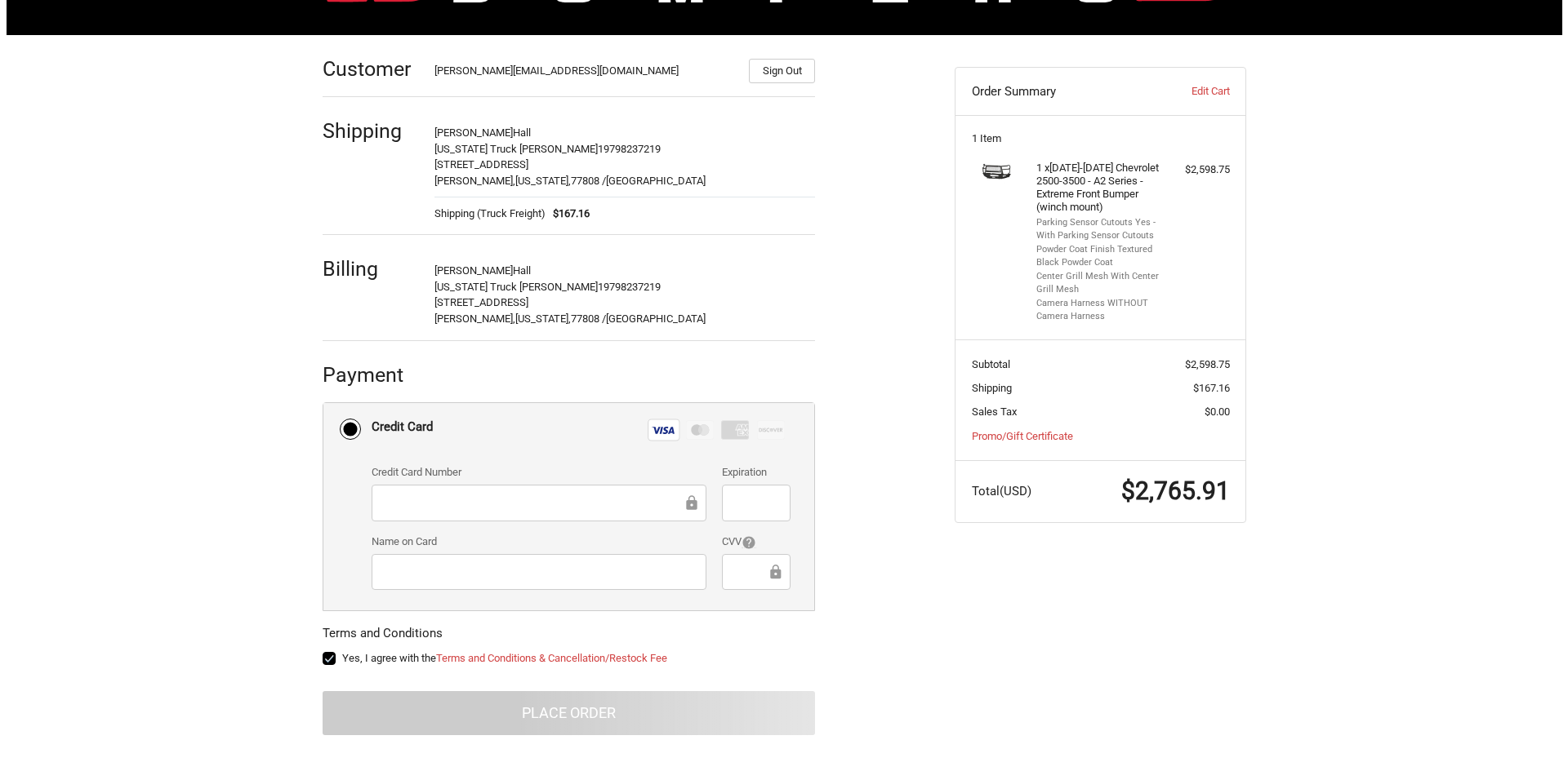
scroll to position [0, 0]
